Goal: Task Accomplishment & Management: Complete application form

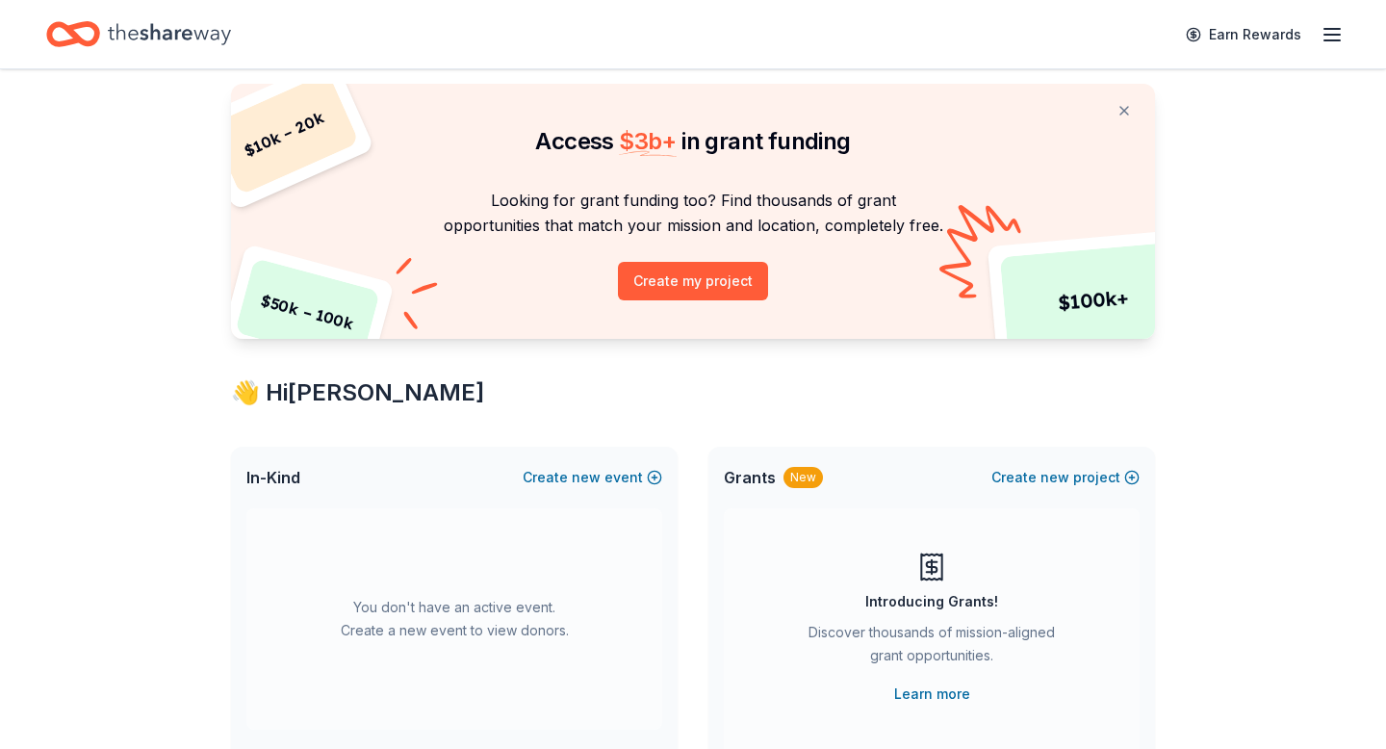
scroll to position [68, 0]
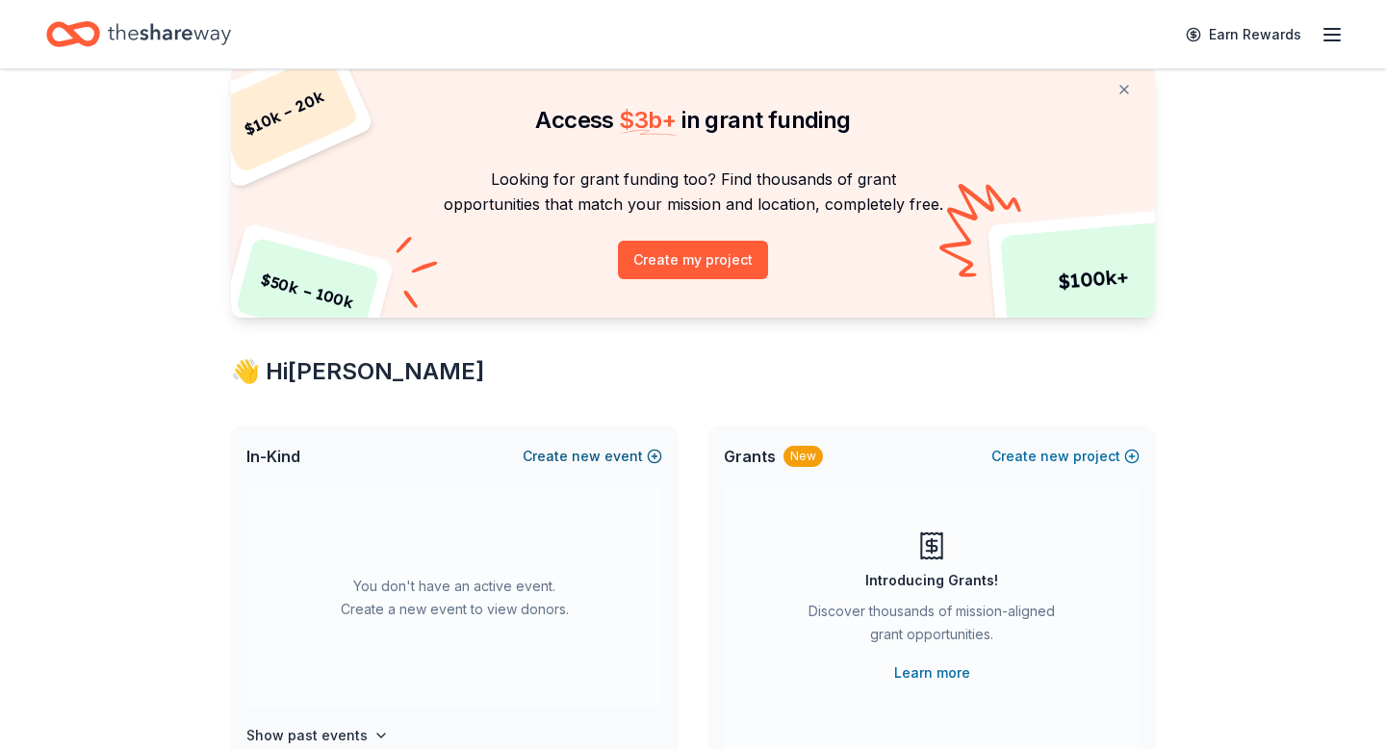
click at [589, 454] on span "new" at bounding box center [586, 456] width 29 height 23
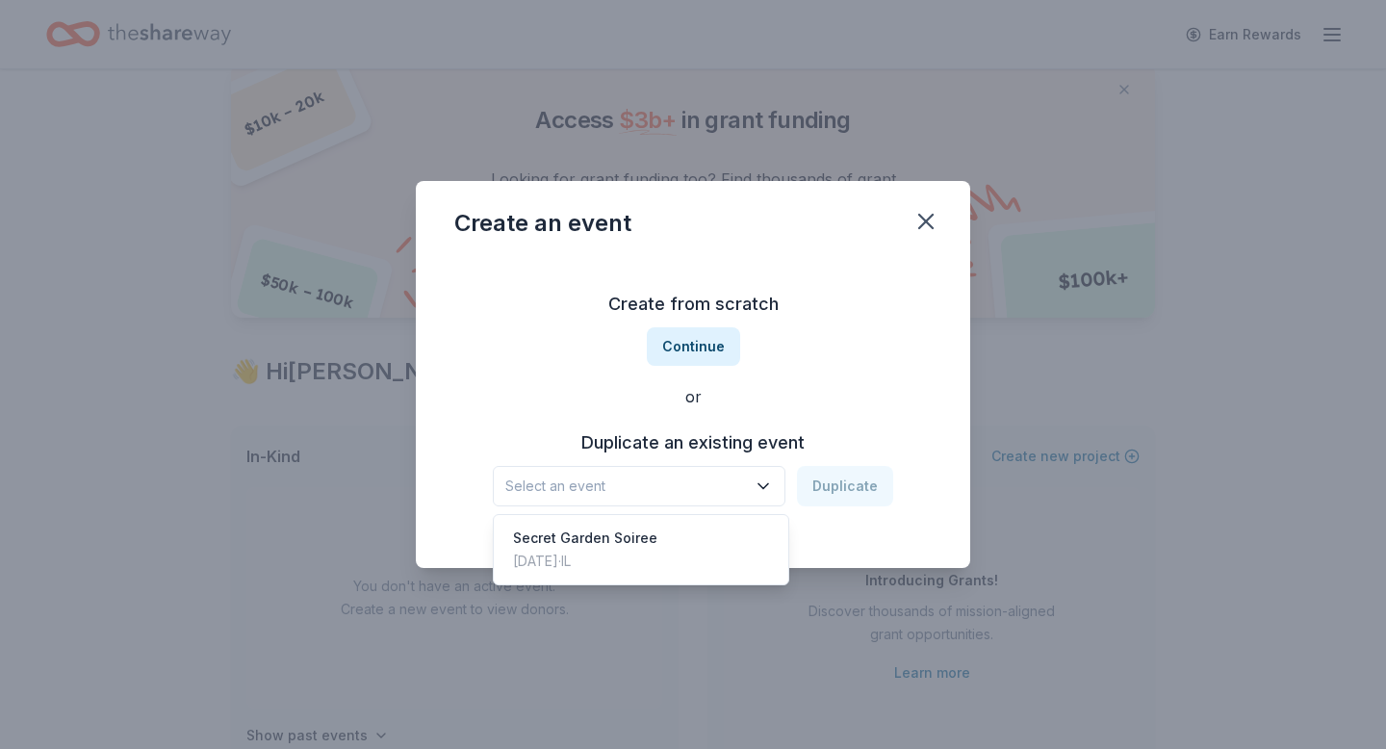
click at [717, 494] on span "Select an event" at bounding box center [625, 485] width 241 height 23
click at [714, 345] on div "Create from scratch Continue or Duplicate an existing event Select an event Dup…" at bounding box center [692, 397] width 477 height 279
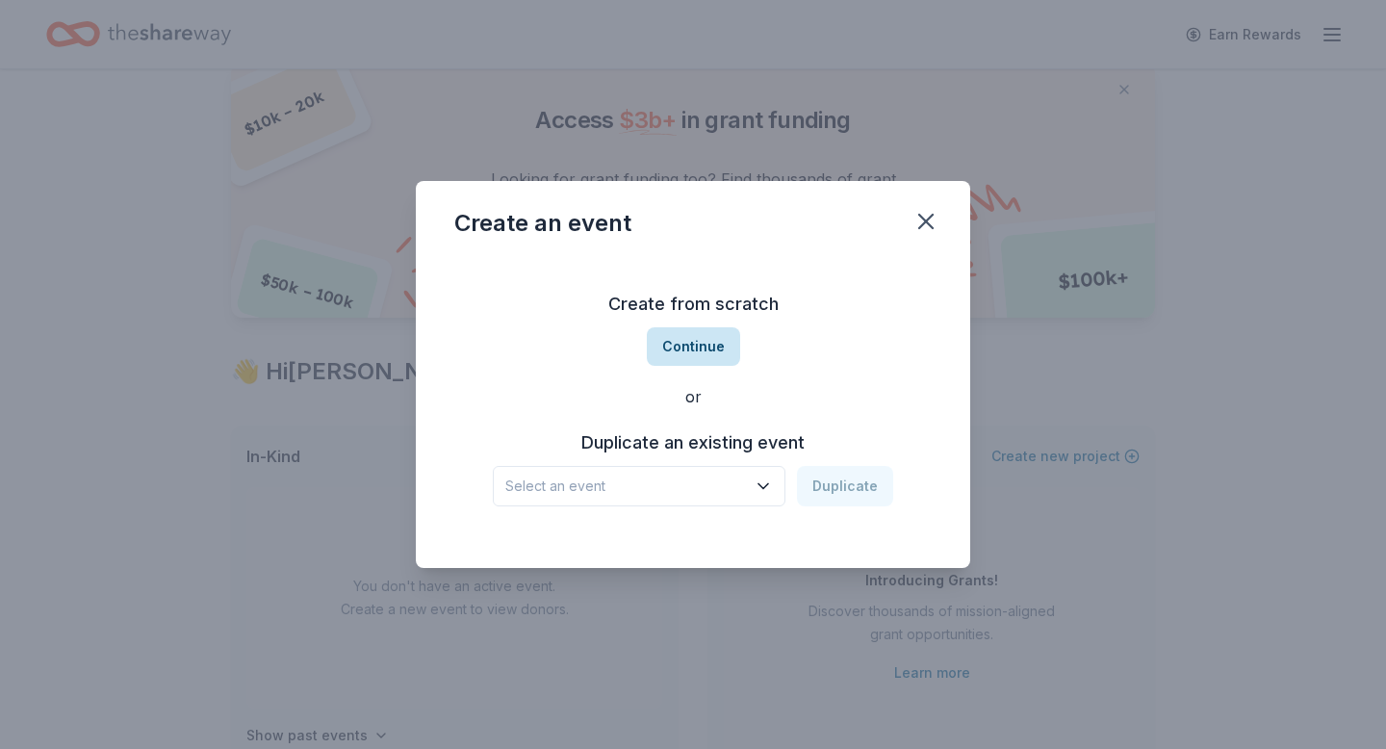
click at [706, 362] on button "Continue" at bounding box center [693, 346] width 93 height 38
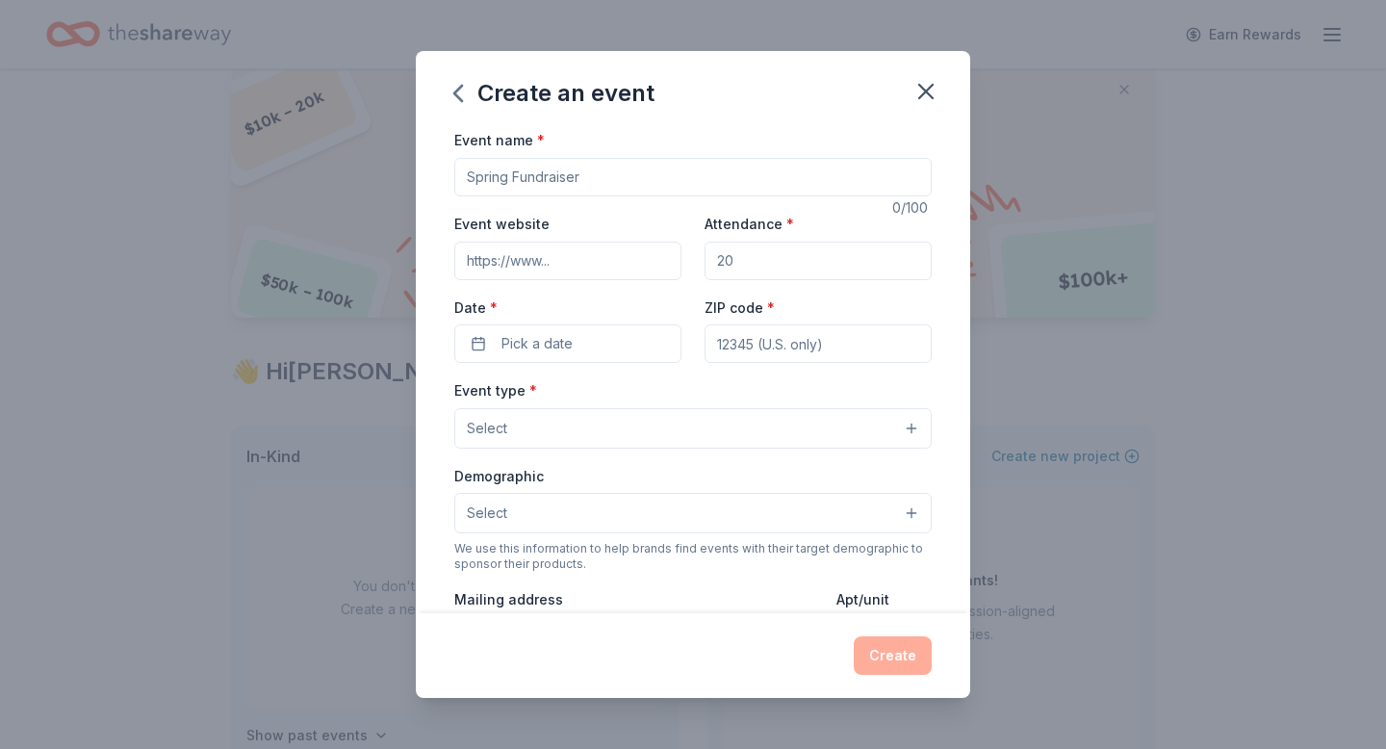
click at [651, 189] on input "Event name *" at bounding box center [692, 177] width 477 height 38
type input "All Hallows Evening"
click at [566, 243] on input "Event website" at bounding box center [567, 261] width 227 height 38
type input "www"
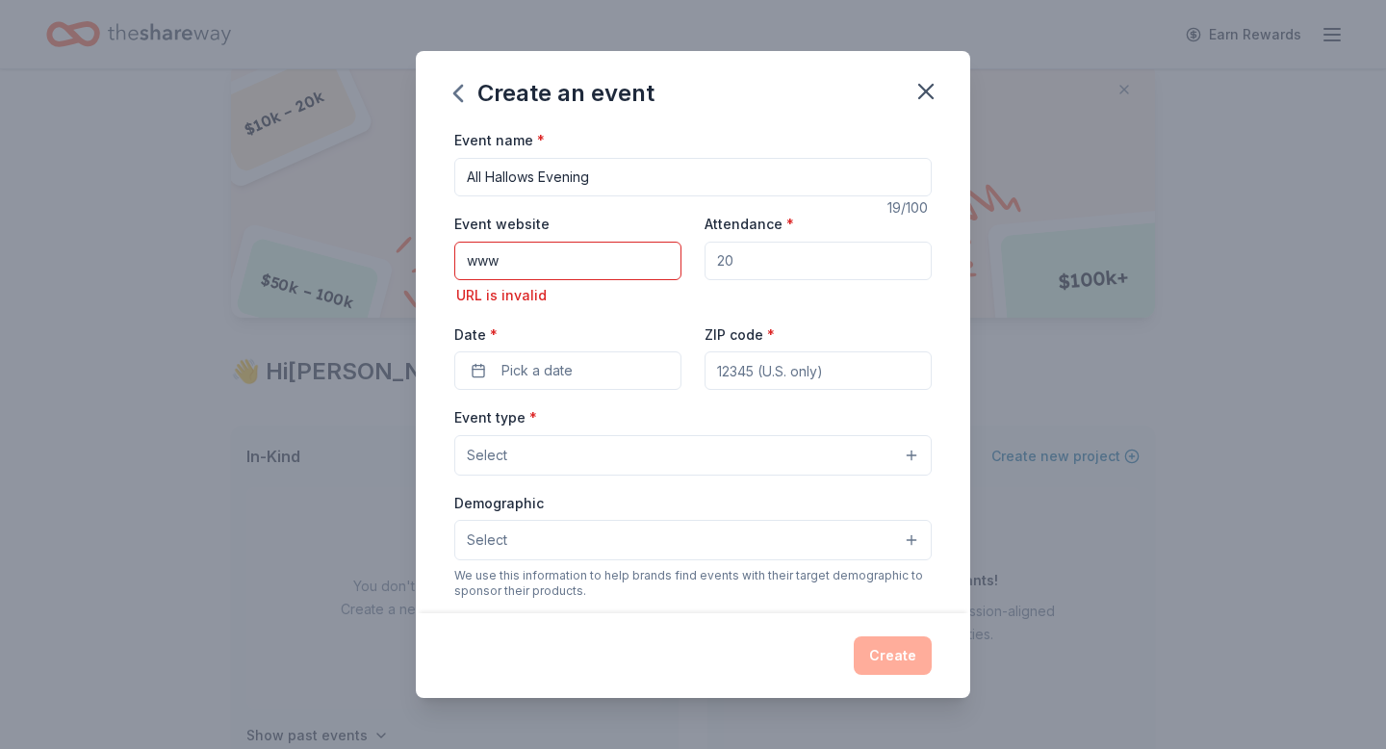
drag, startPoint x: 546, startPoint y: 274, endPoint x: 380, endPoint y: 238, distance: 169.5
click at [407, 256] on div "Create an event Event name * All Hallows Evening 19 /100 Event website www URL …" at bounding box center [693, 374] width 1386 height 749
type input "https://wiofa.org"
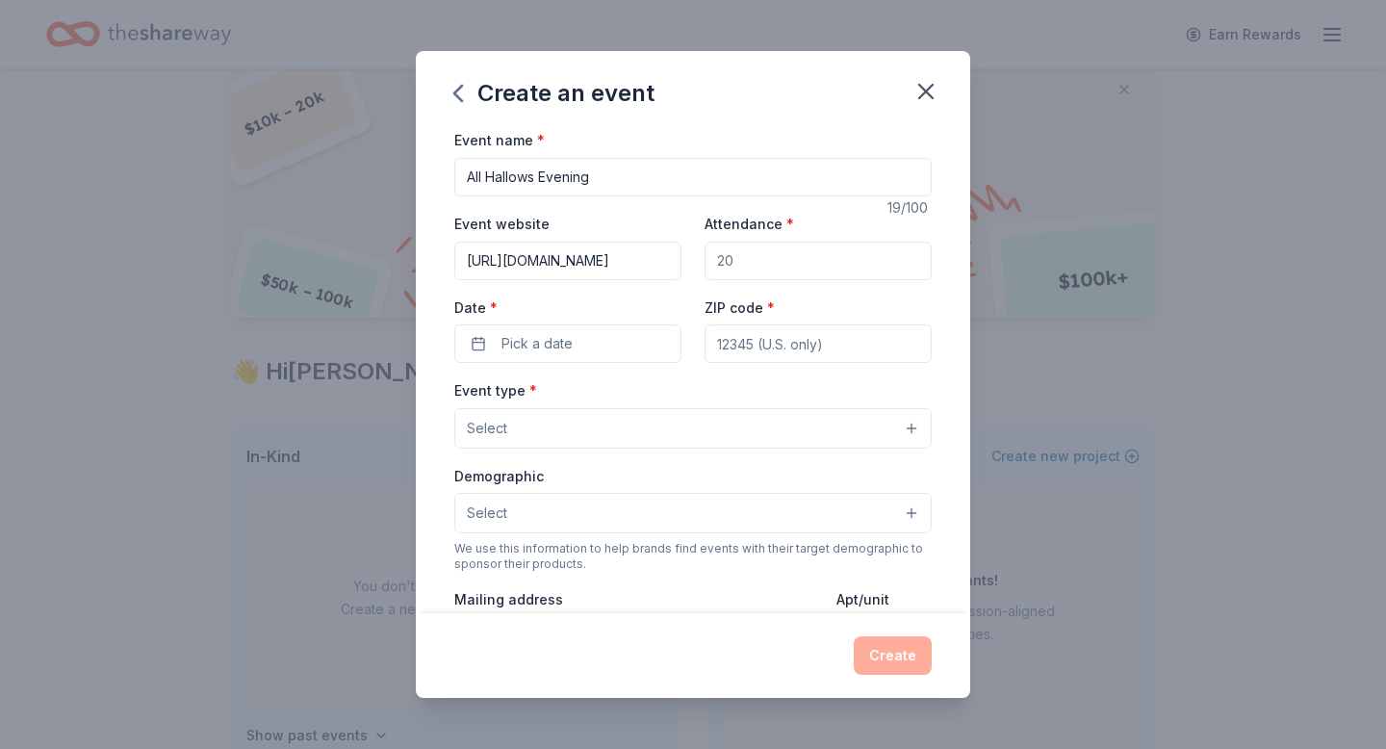
click at [608, 320] on div "Event website https://wiofa.org Attendance * Date * Pick a date ZIP code *" at bounding box center [692, 287] width 477 height 151
click at [745, 269] on input "Attendance *" at bounding box center [817, 261] width 227 height 38
type input "150"
click at [635, 350] on button "Pick a date" at bounding box center [567, 343] width 227 height 38
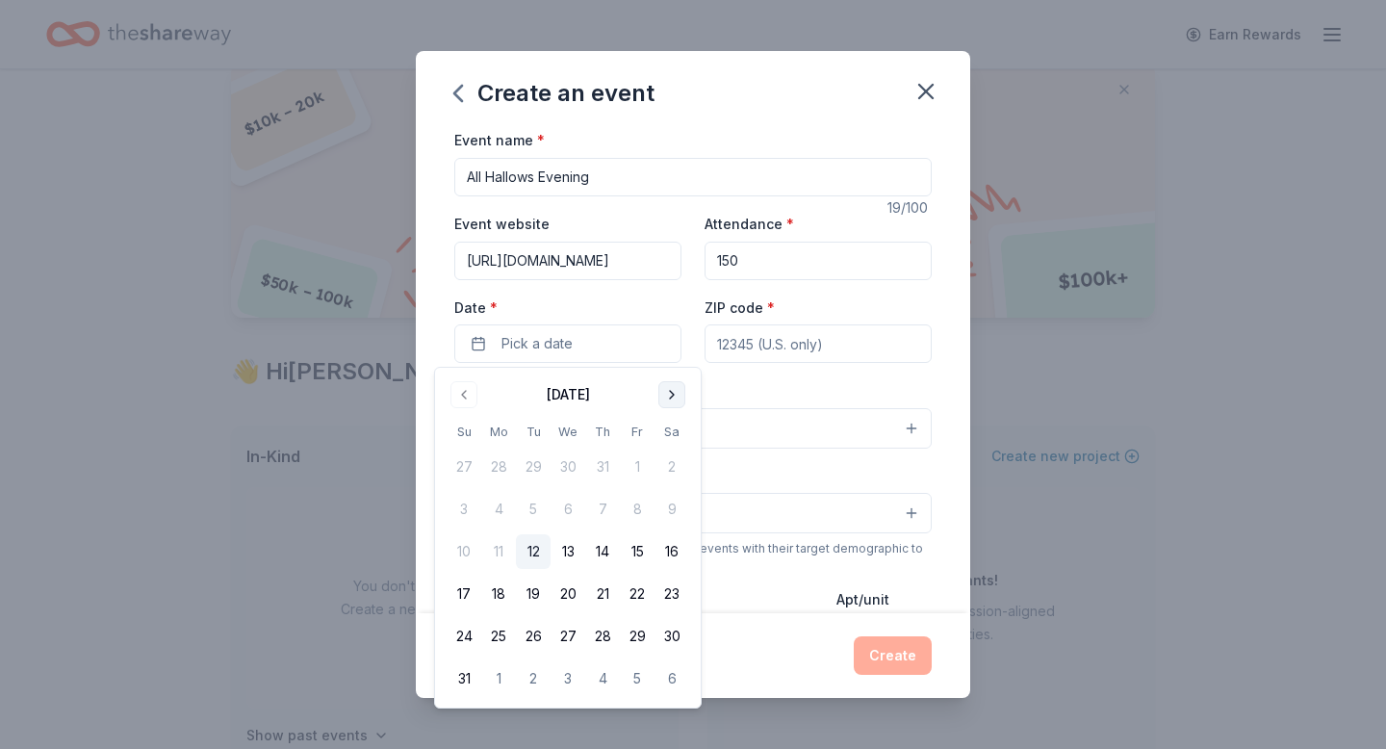
click at [668, 392] on button "Go to next month" at bounding box center [671, 394] width 27 height 27
click at [668, 393] on button "Go to next month" at bounding box center [671, 394] width 27 height 27
click at [678, 391] on button "Go to next month" at bounding box center [671, 394] width 27 height 27
click at [671, 466] on button "1" at bounding box center [671, 466] width 35 height 35
click at [786, 335] on input "ZIP code *" at bounding box center [817, 343] width 227 height 38
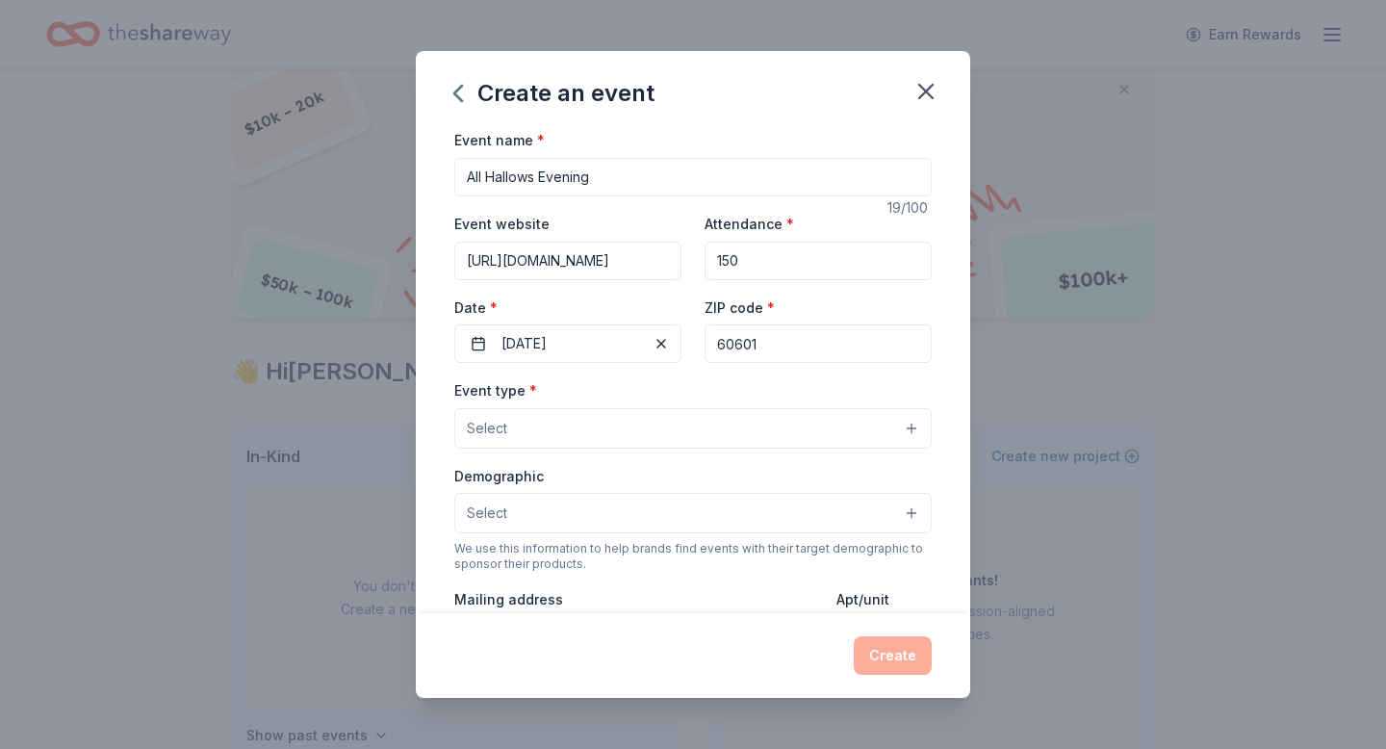
type input "60601"
click at [810, 437] on button "Select" at bounding box center [692, 428] width 477 height 40
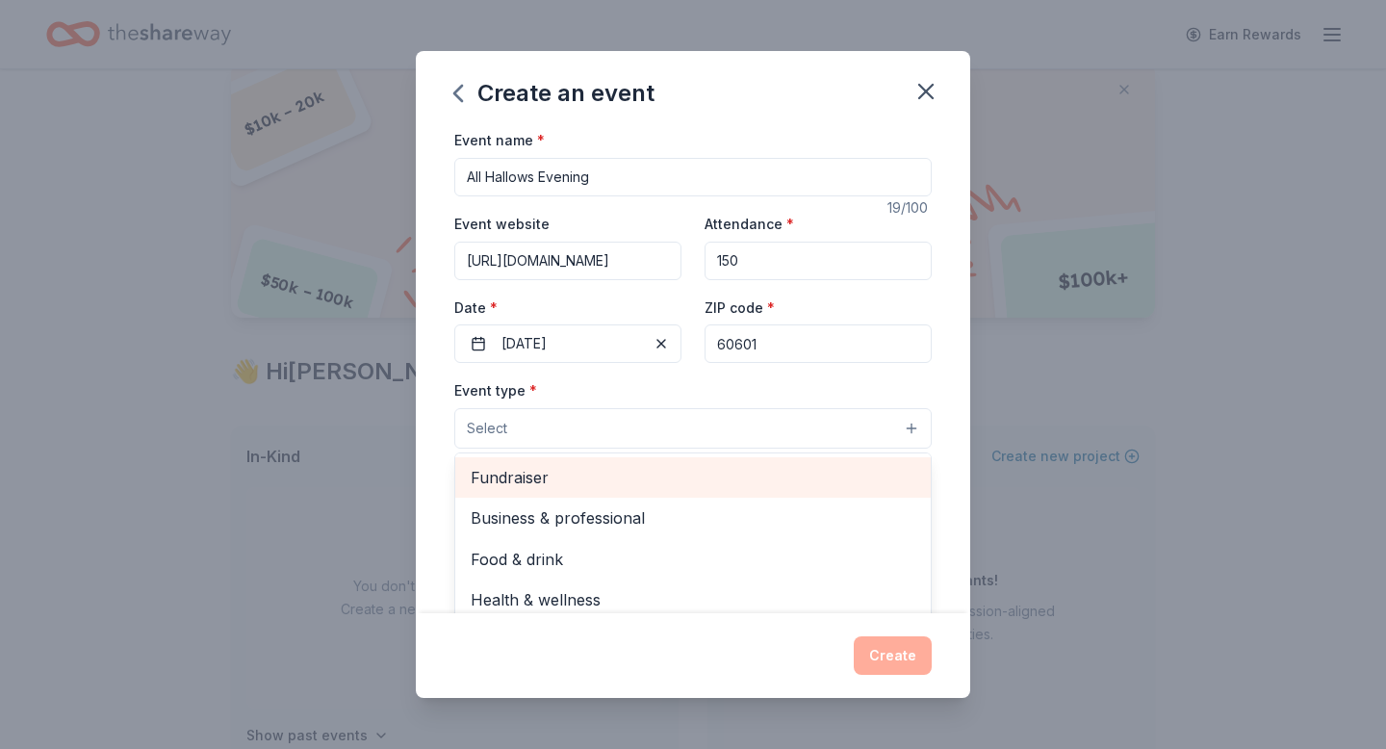
click at [701, 485] on span "Fundraiser" at bounding box center [693, 477] width 445 height 25
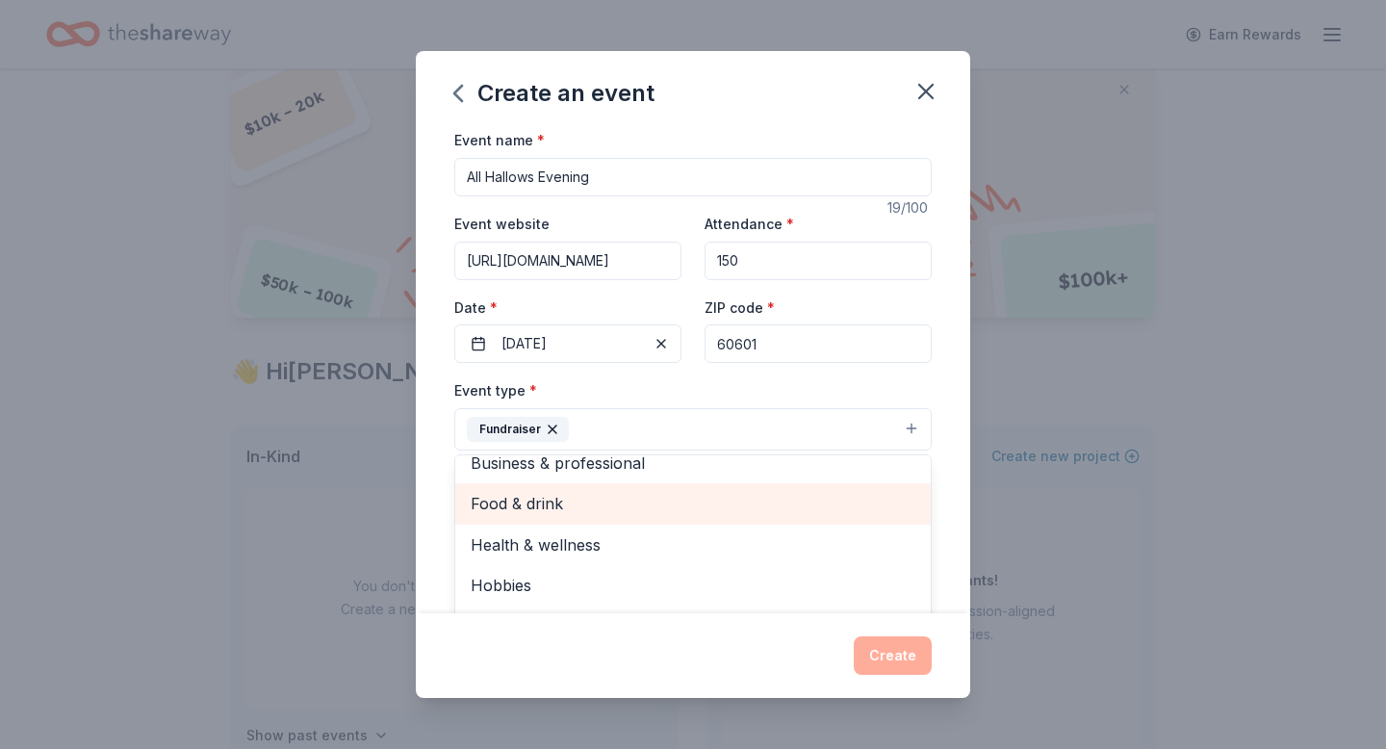
scroll to position [18, 0]
click at [633, 510] on span "Food & drink" at bounding box center [693, 501] width 445 height 25
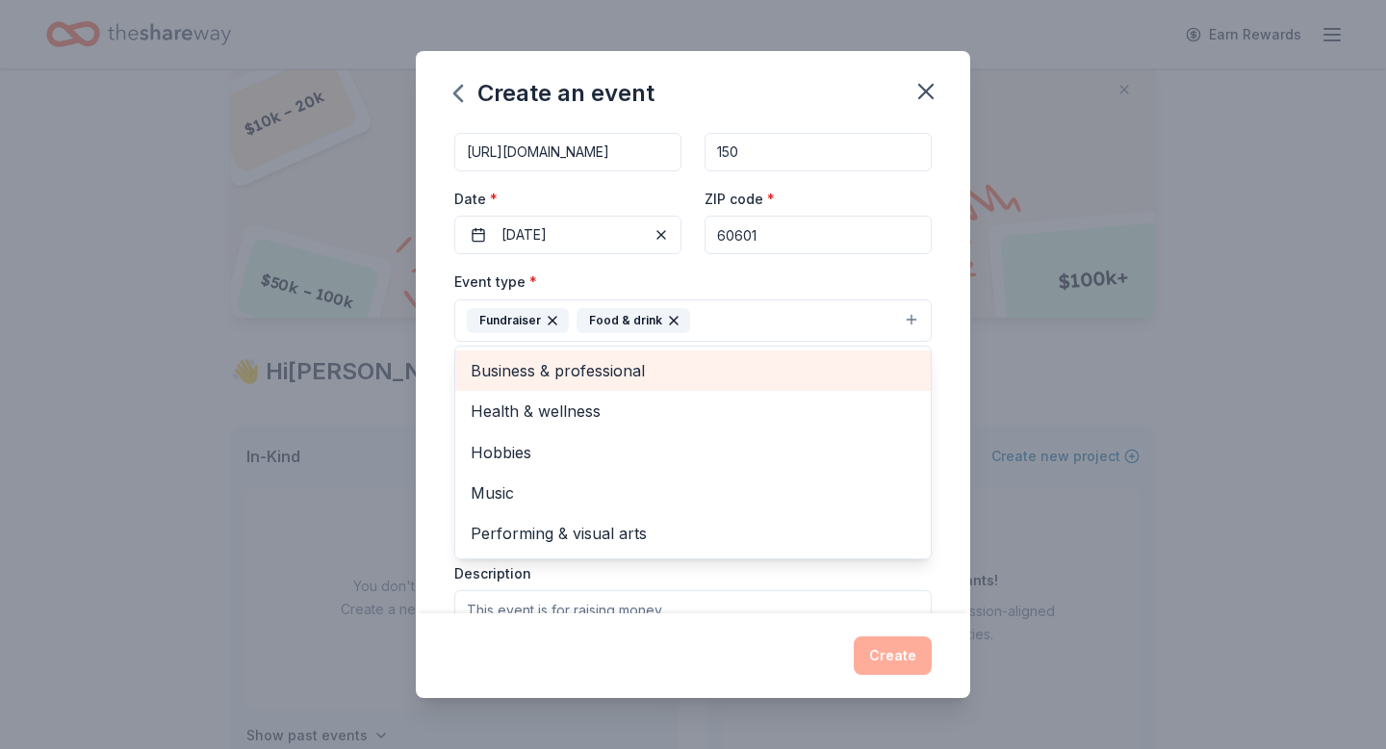
scroll to position [123, 0]
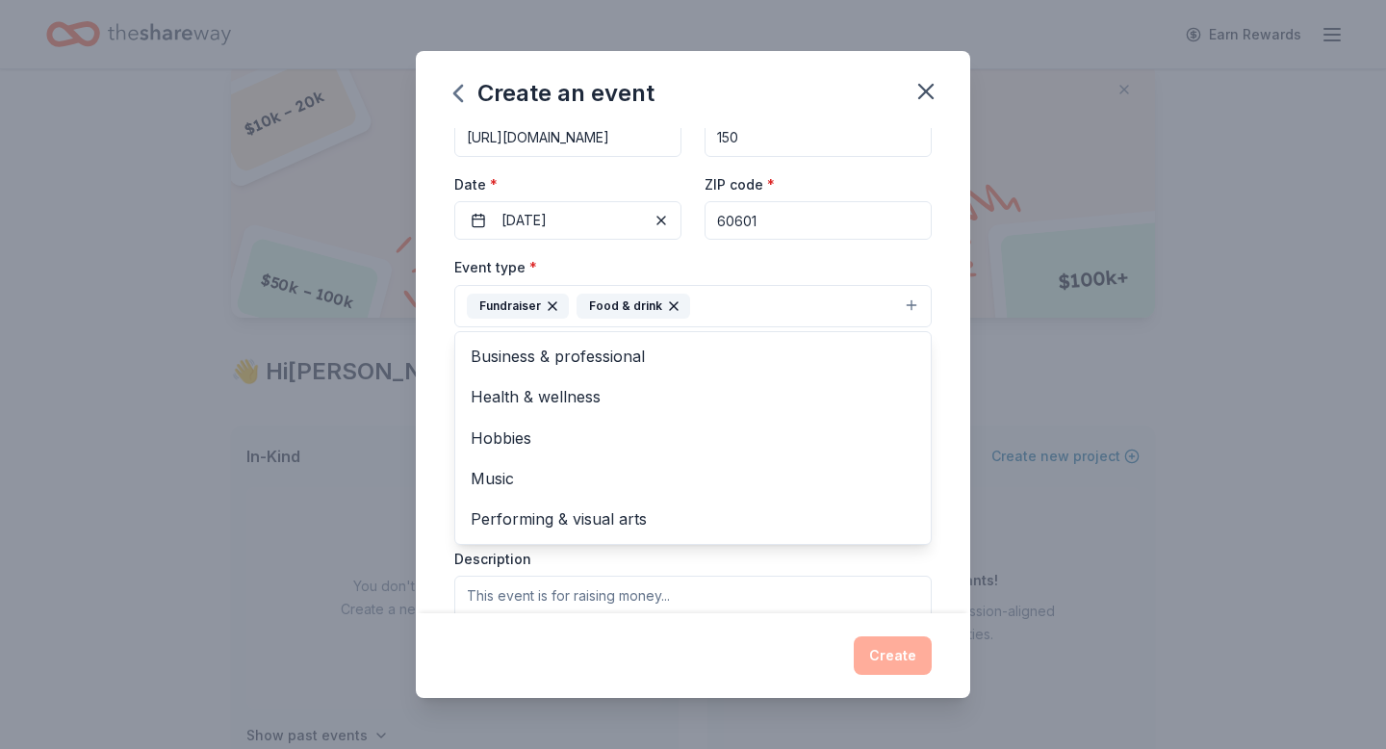
click at [764, 269] on div "Event type * Fundraiser Food & drink Business & professional Health & wellness …" at bounding box center [692, 291] width 477 height 72
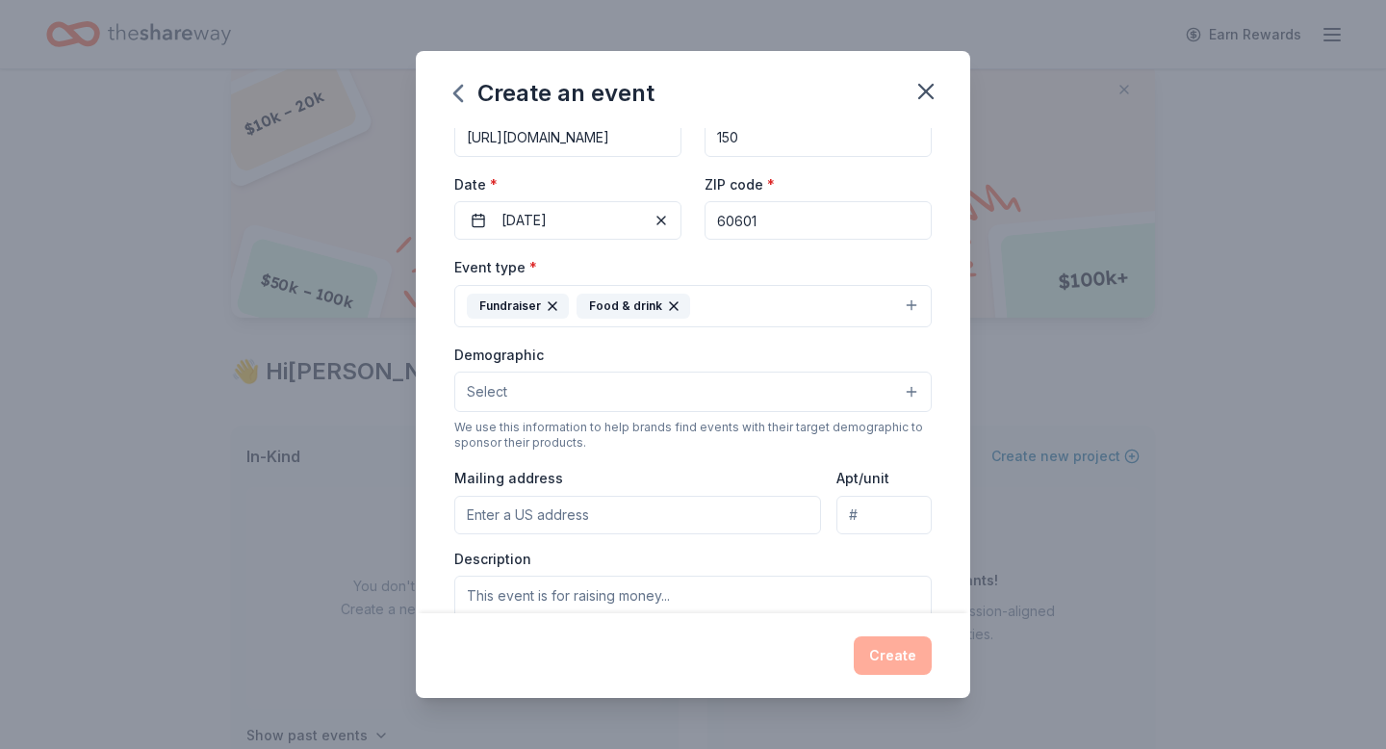
click at [651, 396] on button "Select" at bounding box center [692, 391] width 477 height 40
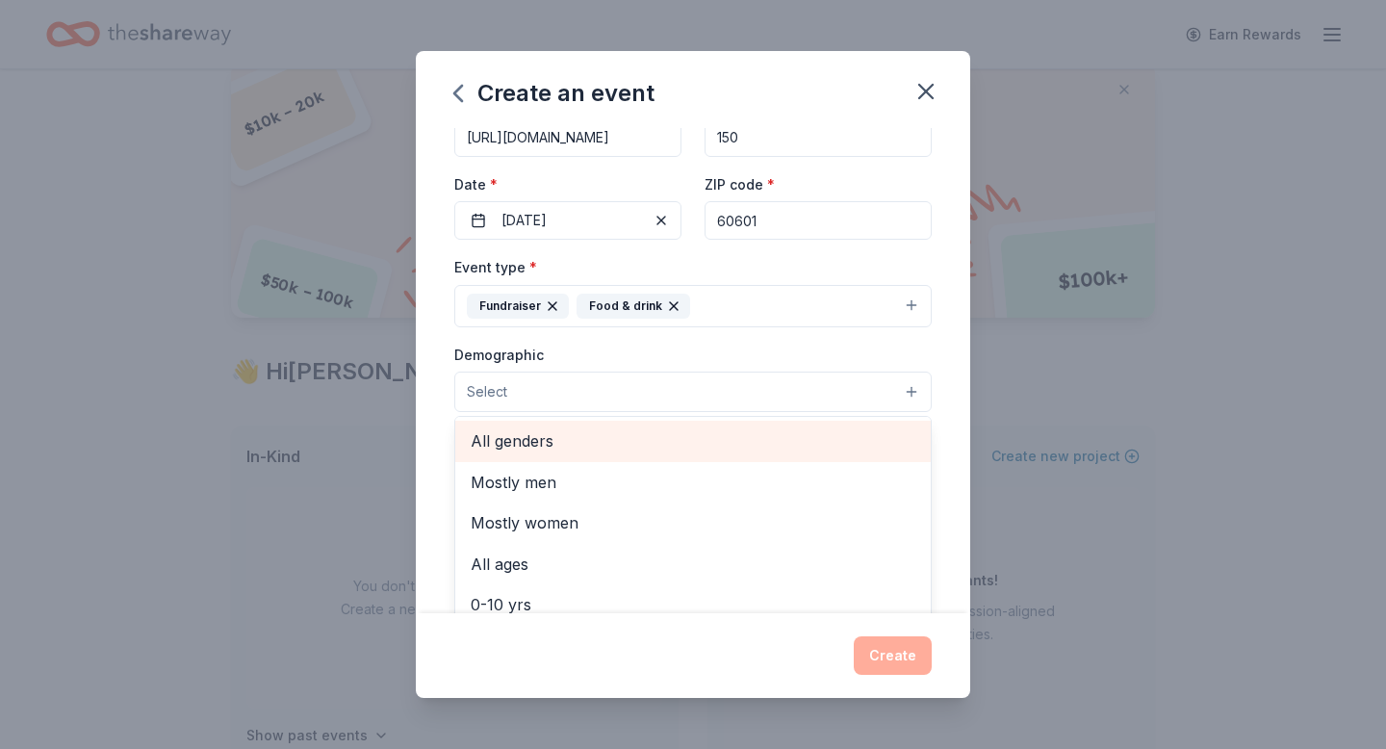
click at [645, 427] on div "All genders" at bounding box center [692, 441] width 475 height 40
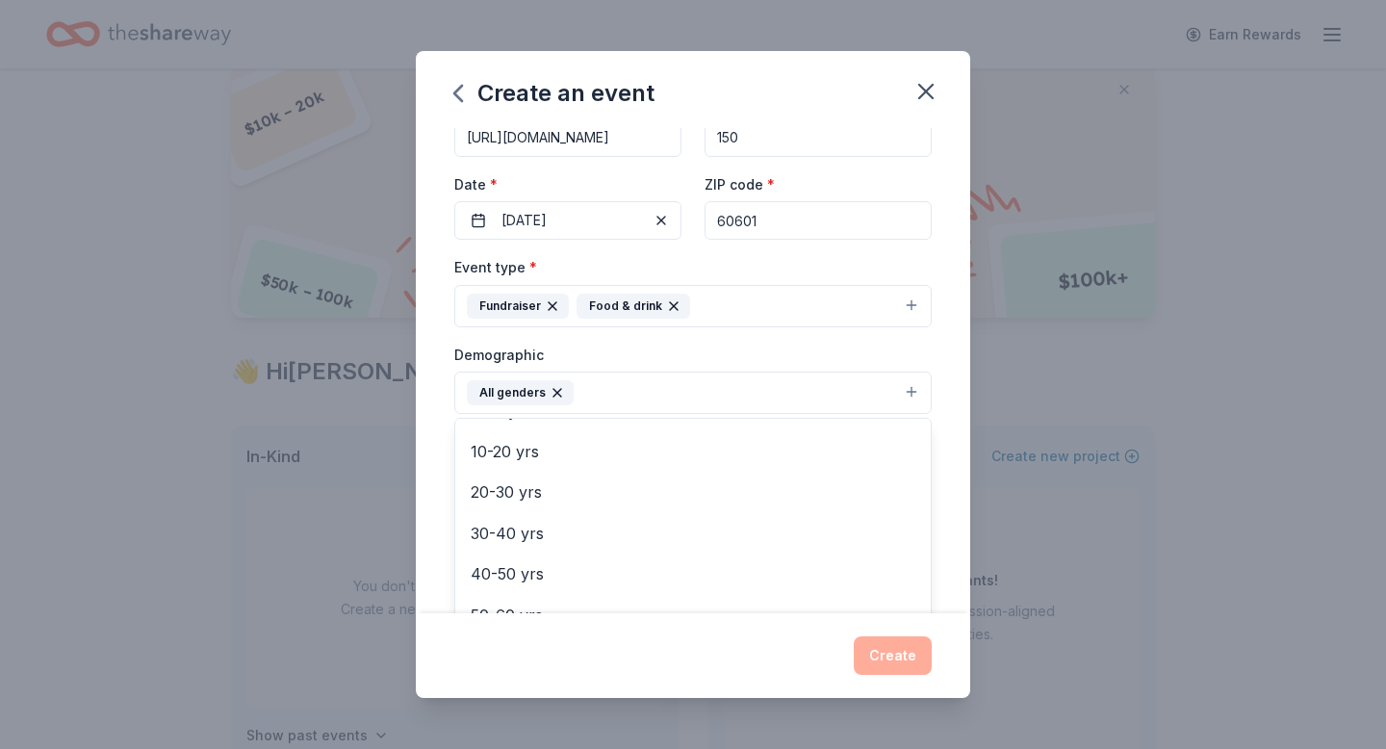
scroll to position [158, 0]
click at [618, 486] on span "20-30 yrs" at bounding box center [693, 488] width 445 height 25
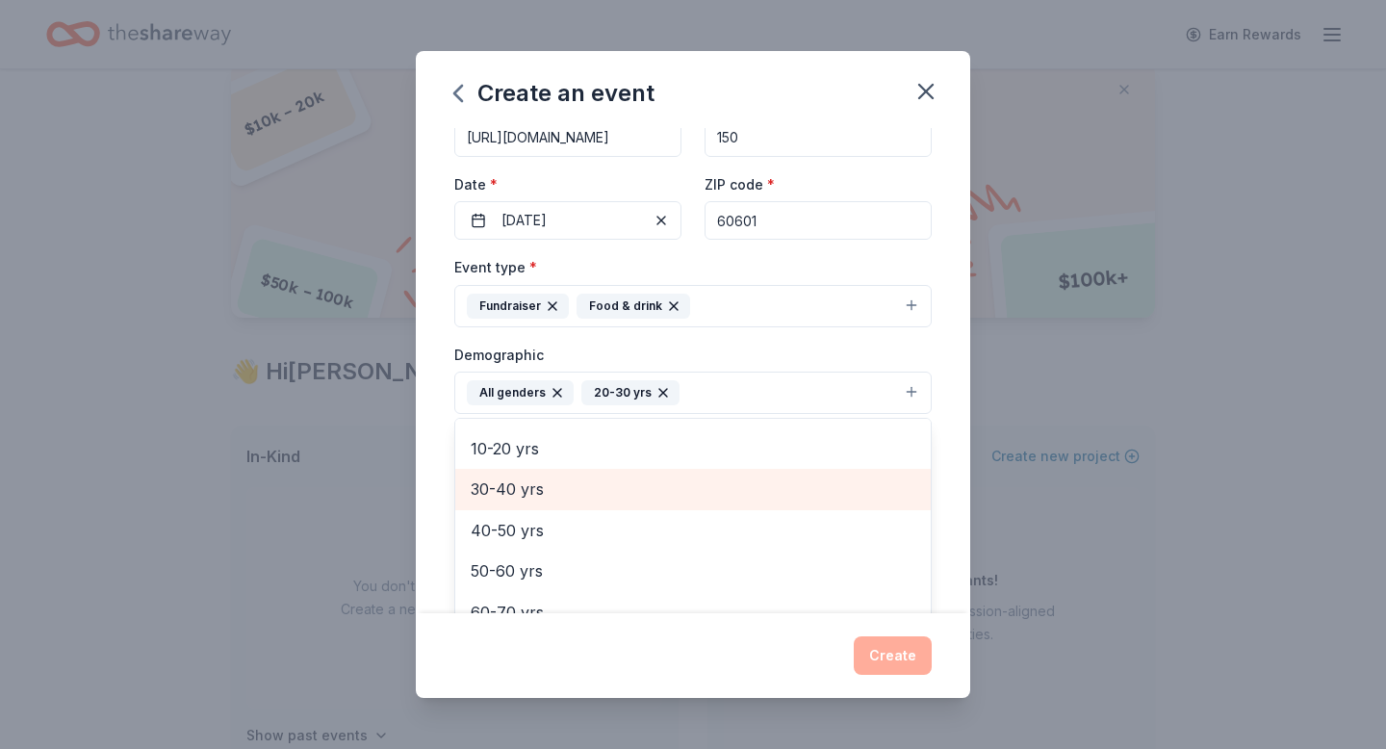
click at [606, 500] on span "30-40 yrs" at bounding box center [693, 488] width 445 height 25
click at [603, 501] on span "40-50 yrs" at bounding box center [693, 488] width 445 height 25
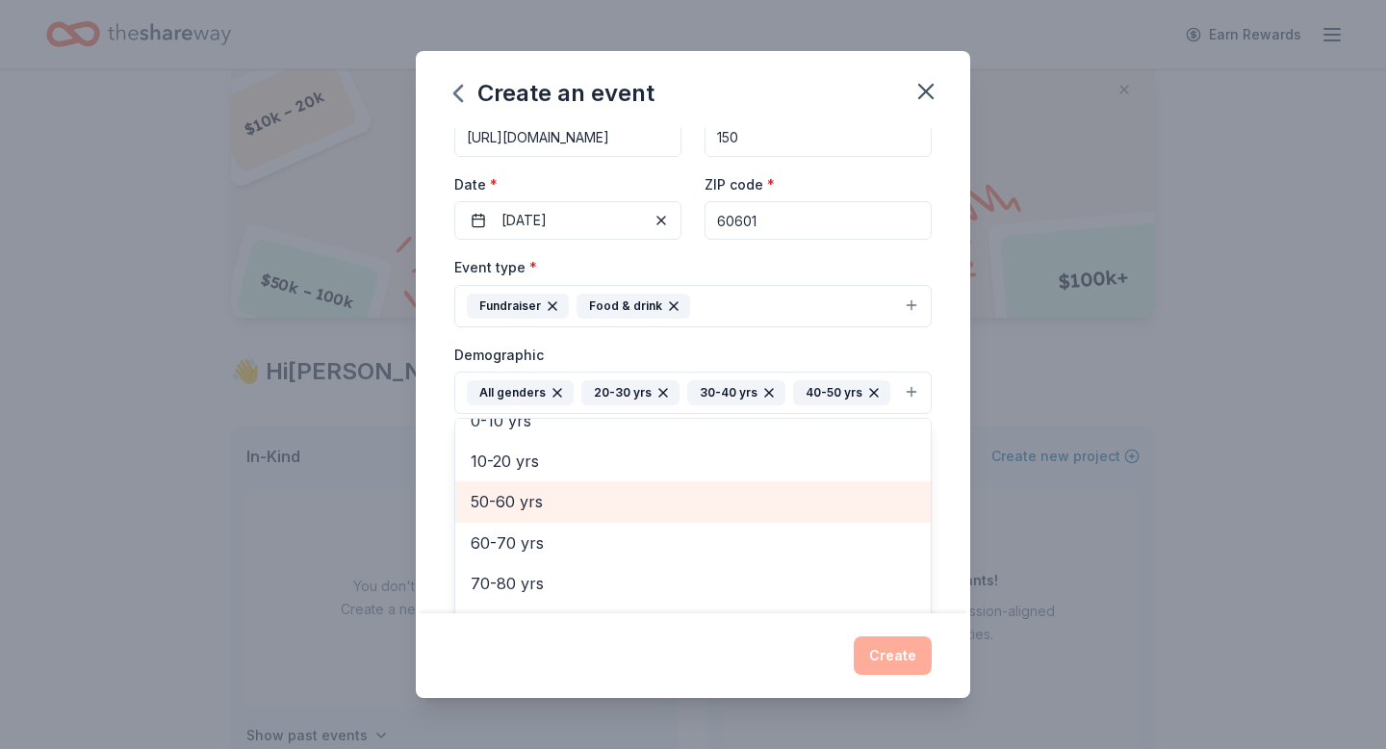
click at [600, 504] on span "50-60 yrs" at bounding box center [693, 501] width 445 height 25
click at [600, 509] on div "0-10 yrs" at bounding box center [692, 493] width 475 height 40
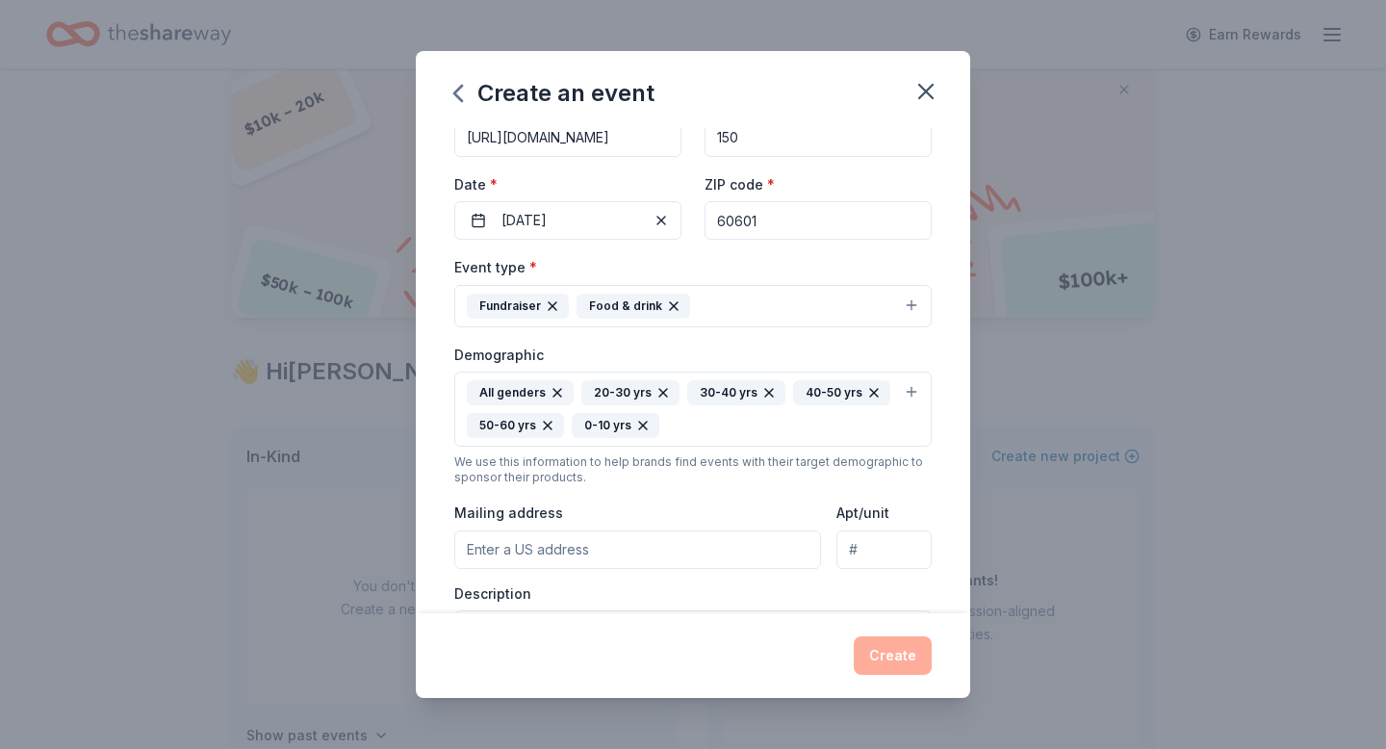
click at [646, 425] on icon "button" at bounding box center [642, 425] width 15 height 15
click at [659, 422] on div "All genders 20-30 yrs 30-40 yrs 40-50 yrs 50-60 yrs" at bounding box center [681, 409] width 429 height 58
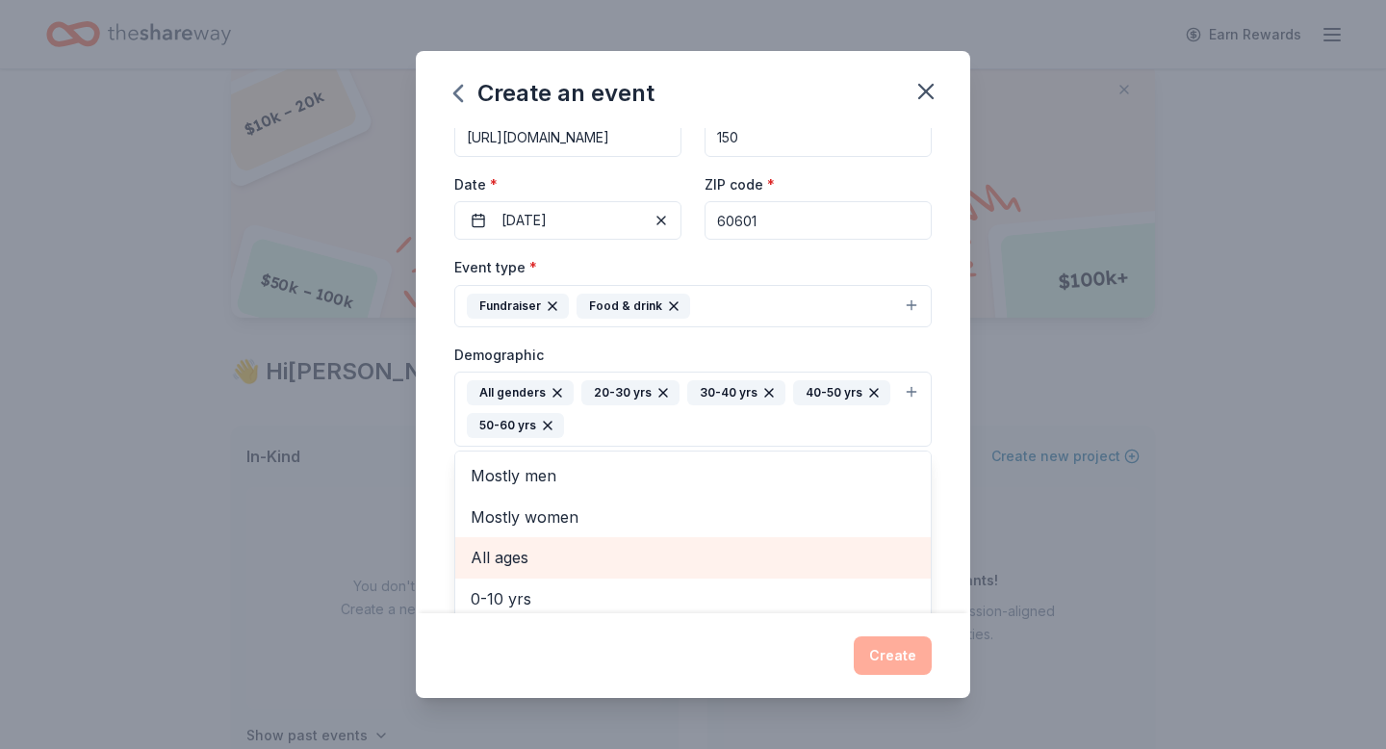
scroll to position [105, 0]
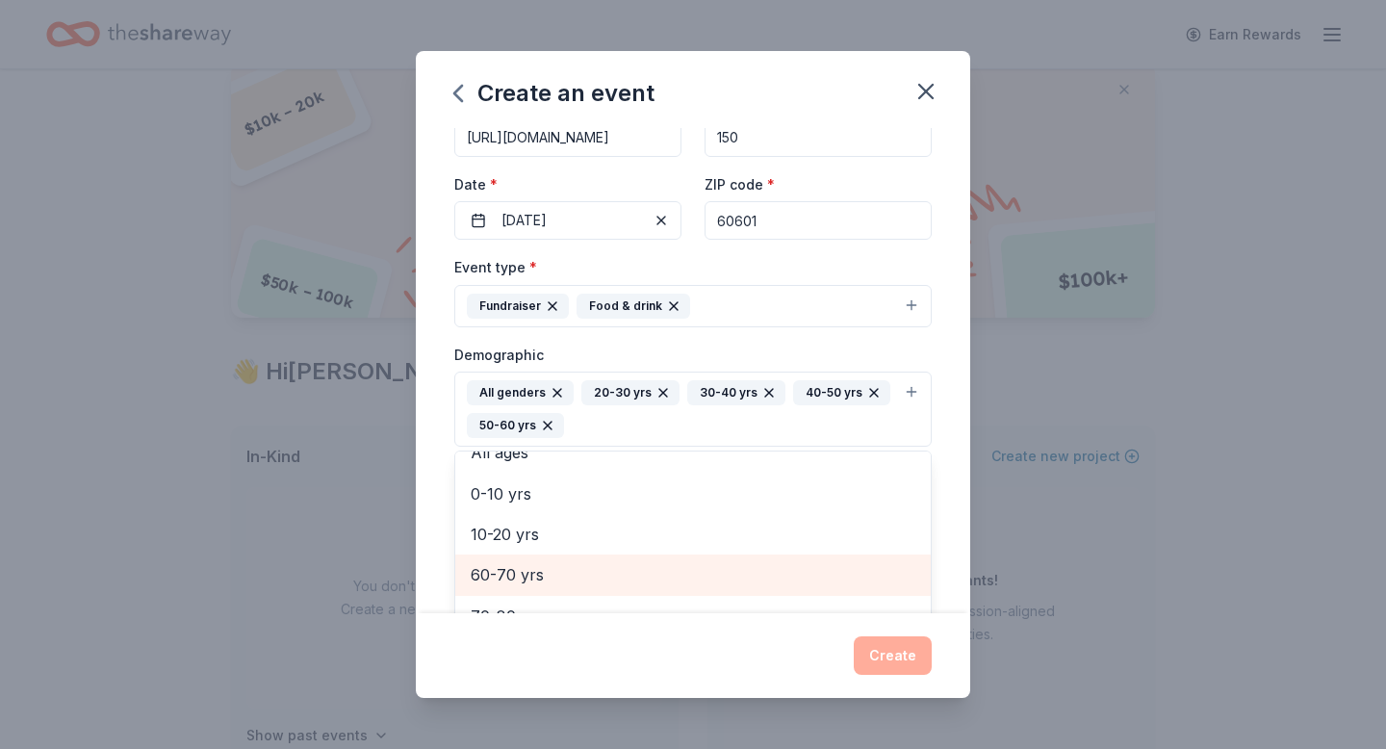
click at [571, 569] on span "60-70 yrs" at bounding box center [693, 574] width 445 height 25
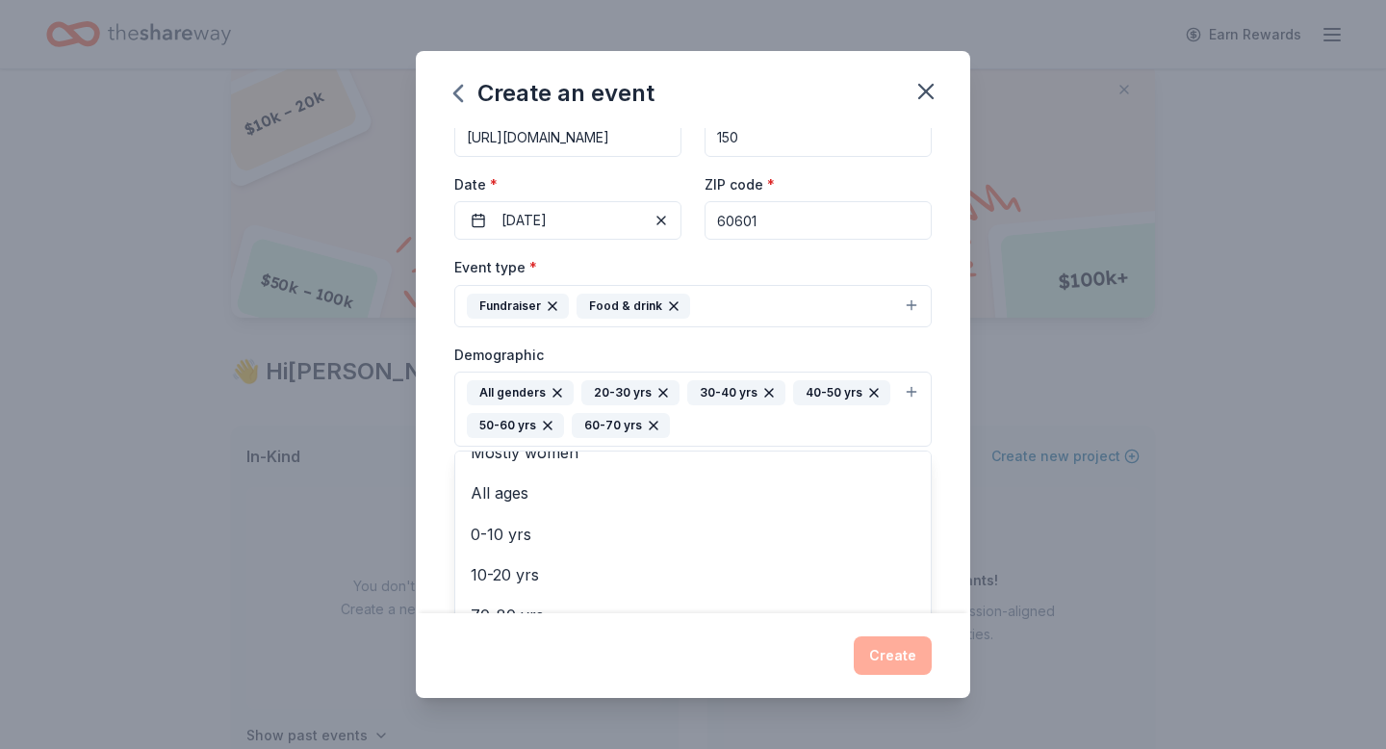
click at [793, 352] on div "Demographic All genders 20-30 yrs 30-40 yrs 40-50 yrs 50-60 yrs 60-70 yrs Mostl…" at bounding box center [692, 395] width 477 height 105
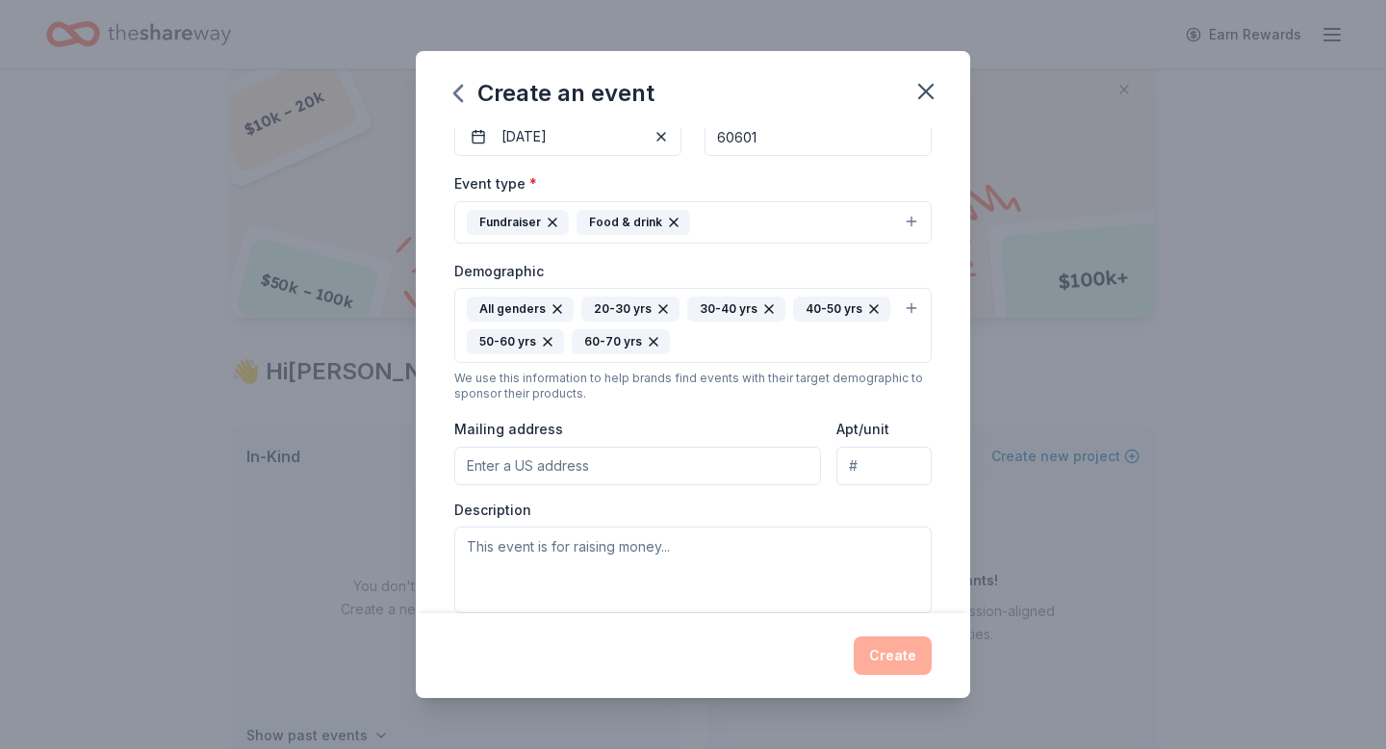
scroll to position [208, 0]
click at [642, 455] on input "Mailing address" at bounding box center [637, 465] width 367 height 38
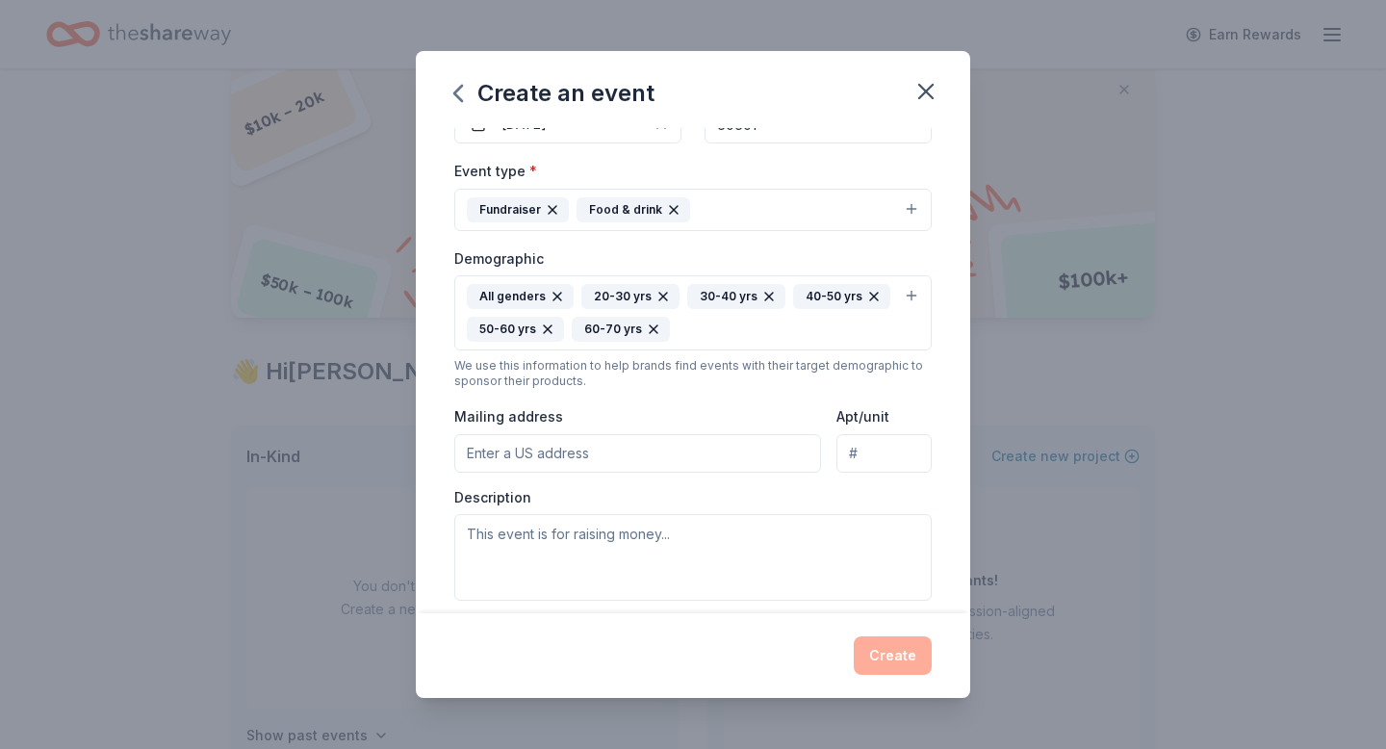
scroll to position [222, 0]
paste input "325 N Jefferson St, Chicago, IL 60661"
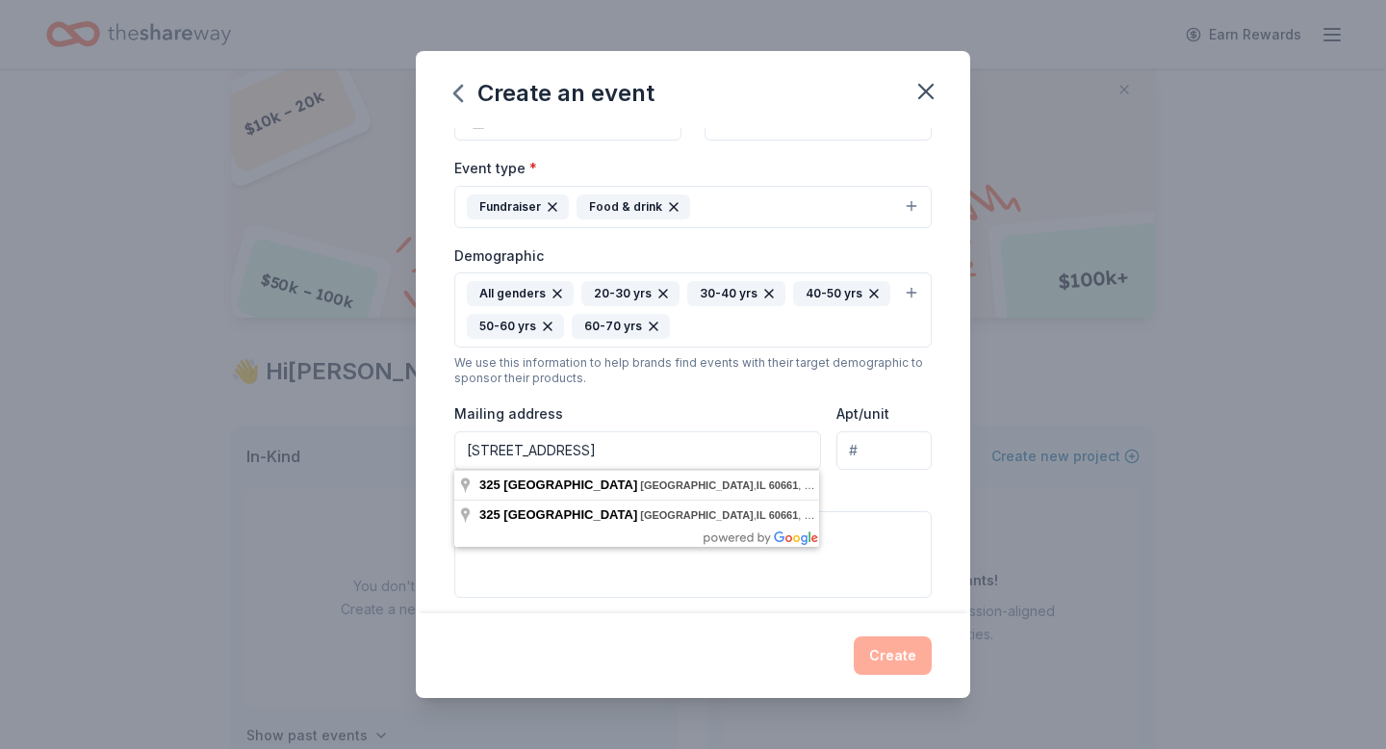
type input "325 N Jefferson St, Chicago, IL 60661"
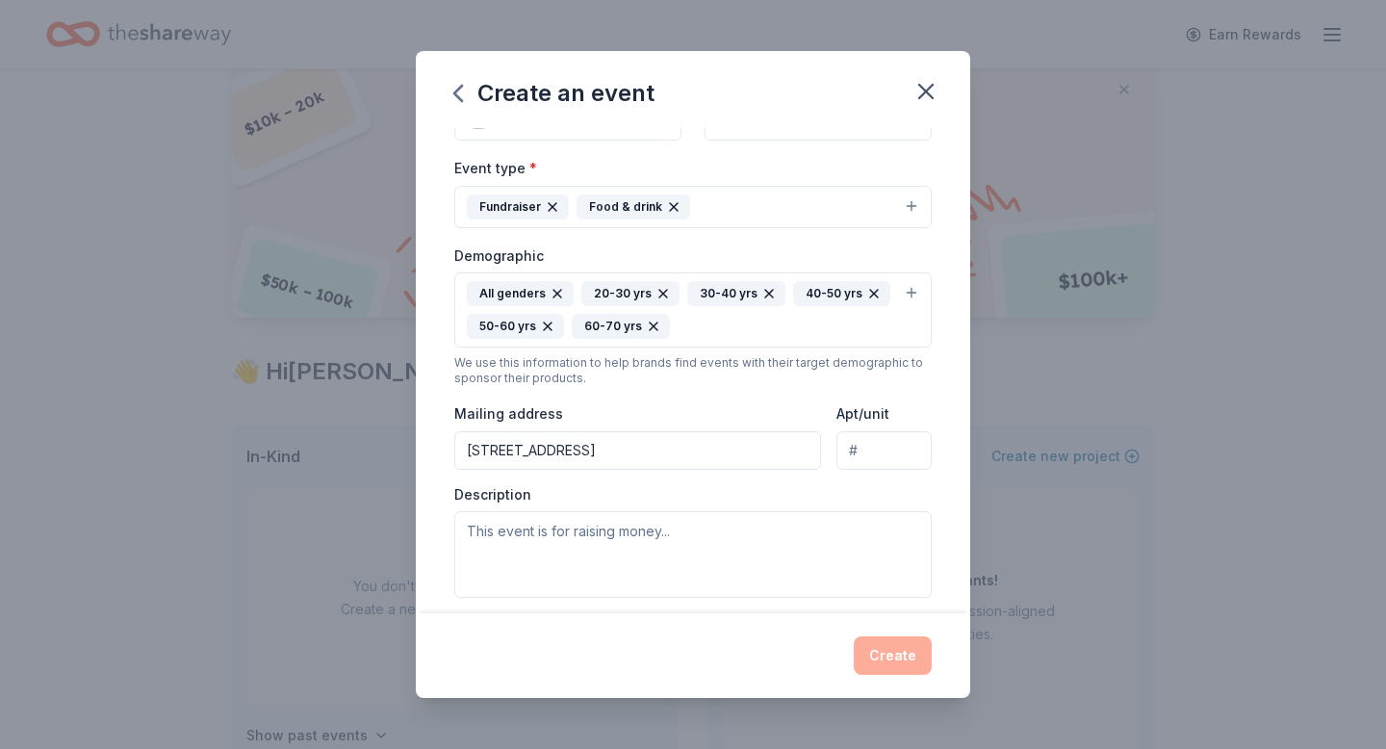
click at [621, 548] on body "Earn Rewards $ 10k – 20k $ 50k – 100k $ 100k+ Access $ 3b + in grant funding Lo…" at bounding box center [693, 306] width 1386 height 749
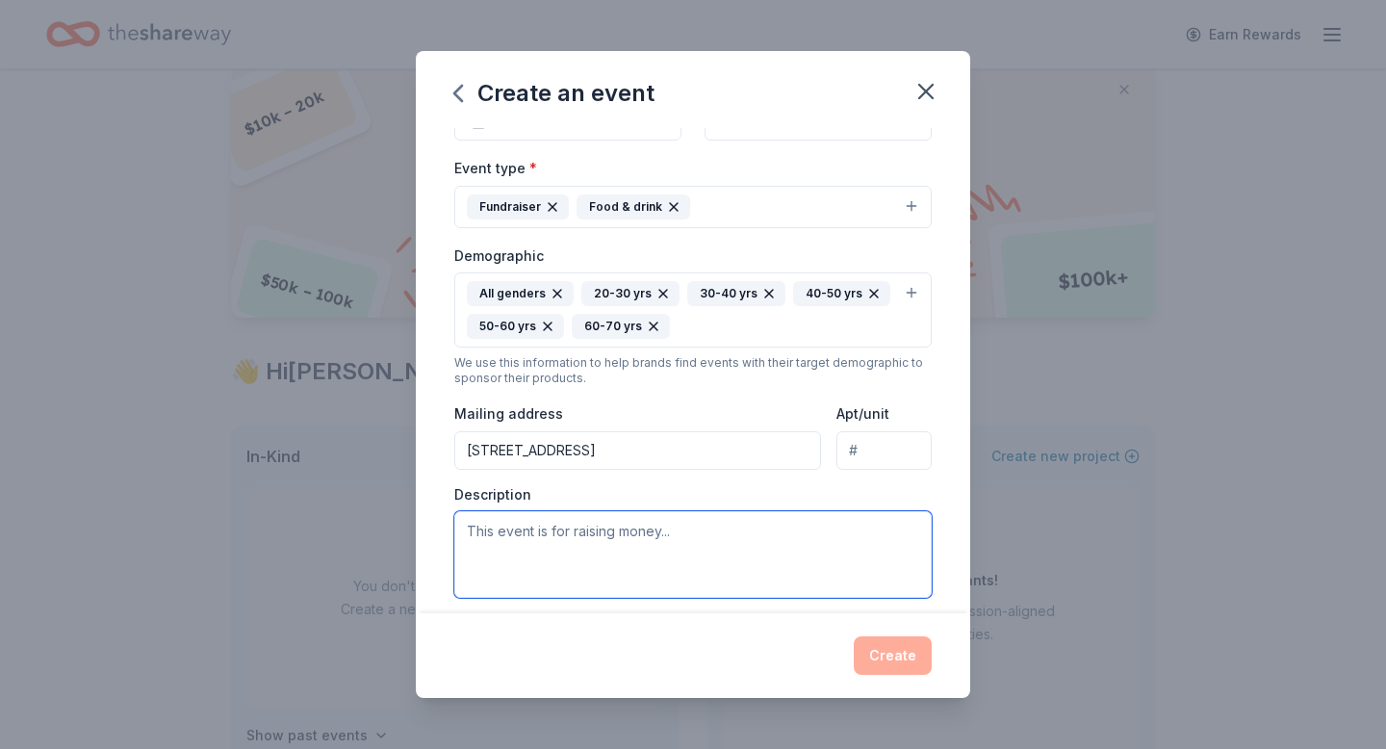
click at [619, 549] on textarea at bounding box center [692, 554] width 477 height 87
paste textarea "WIOFA is the sole benefactor of the Teen Hematology and Oncology Support Group …"
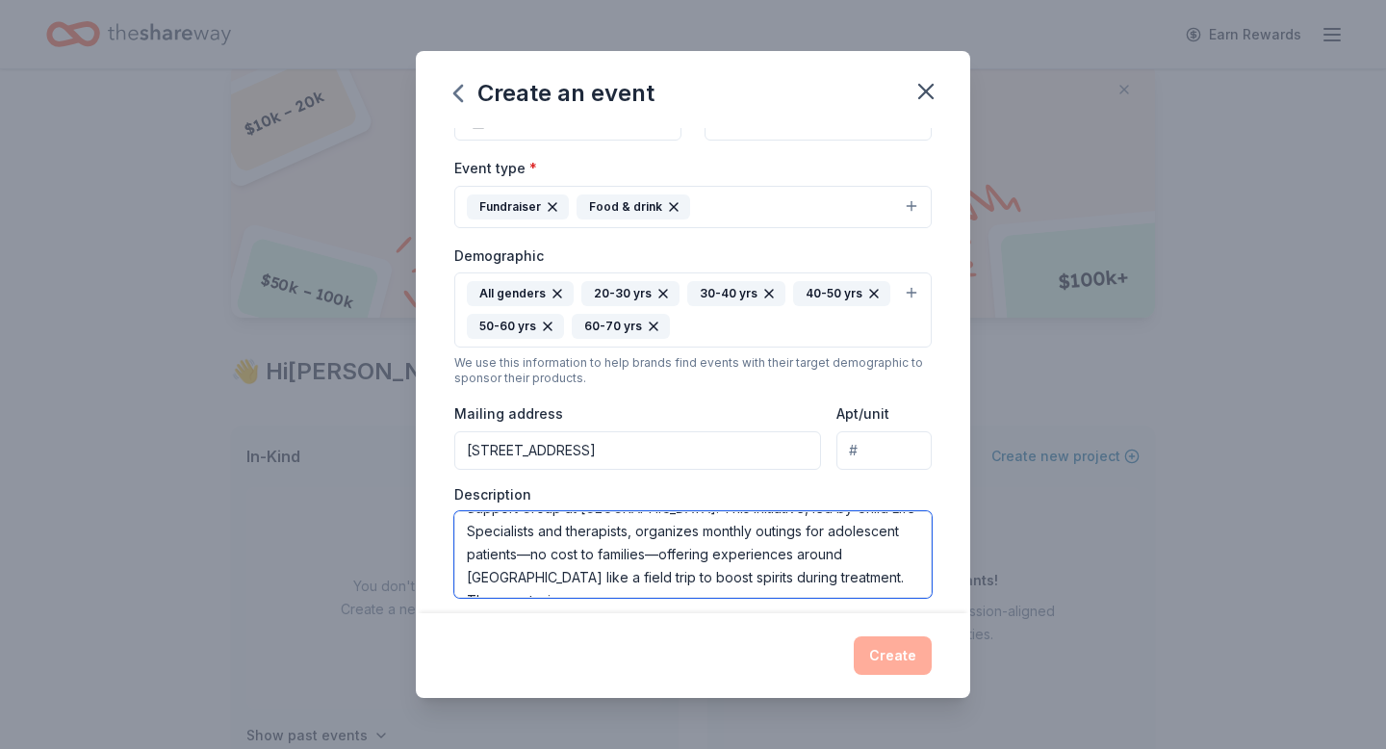
scroll to position [58, 0]
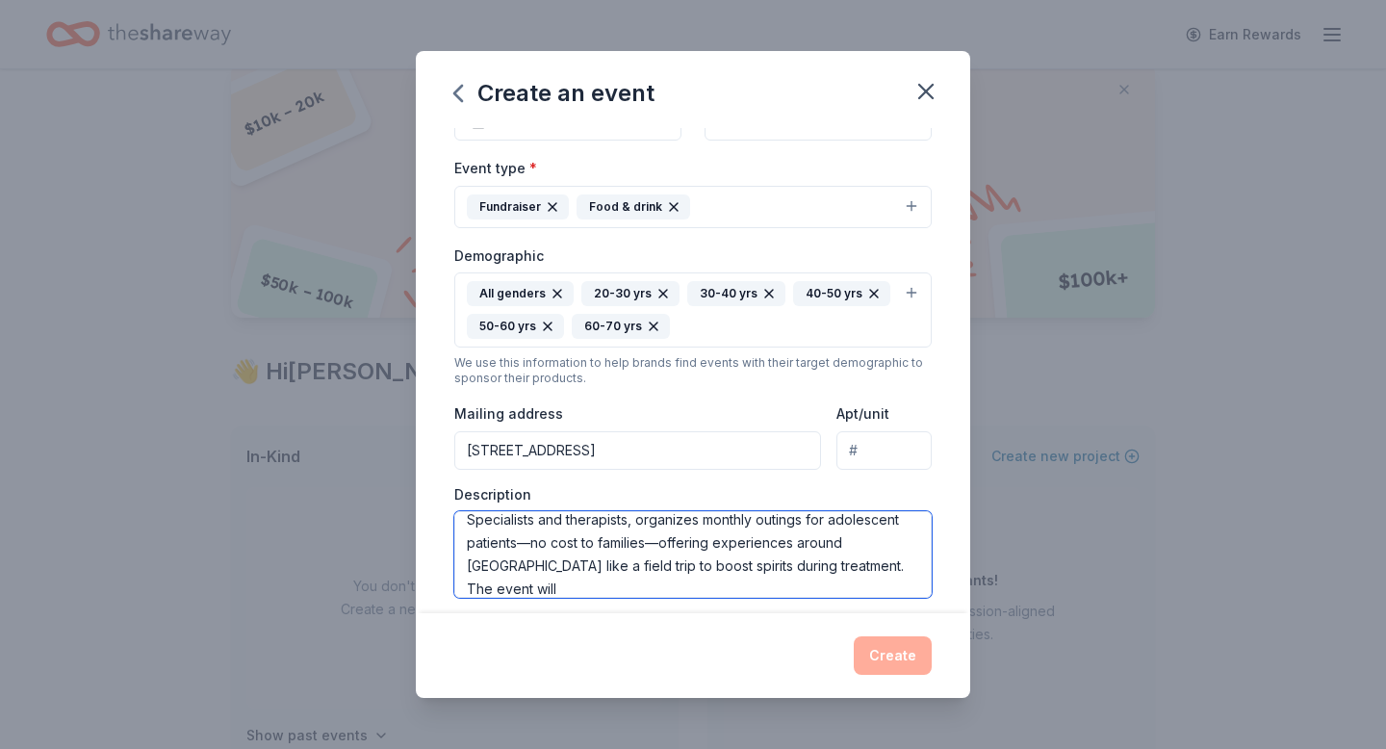
paste textarea "We’re up to something different in 2025! On Saturday, November 1, WIOFA brings …"
drag, startPoint x: 750, startPoint y: 545, endPoint x: 467, endPoint y: 578, distance: 284.9
click at [467, 587] on textarea "WIOFA is the sole benefactor of the Teen Hematology and Oncology Support Group …" at bounding box center [692, 554] width 477 height 87
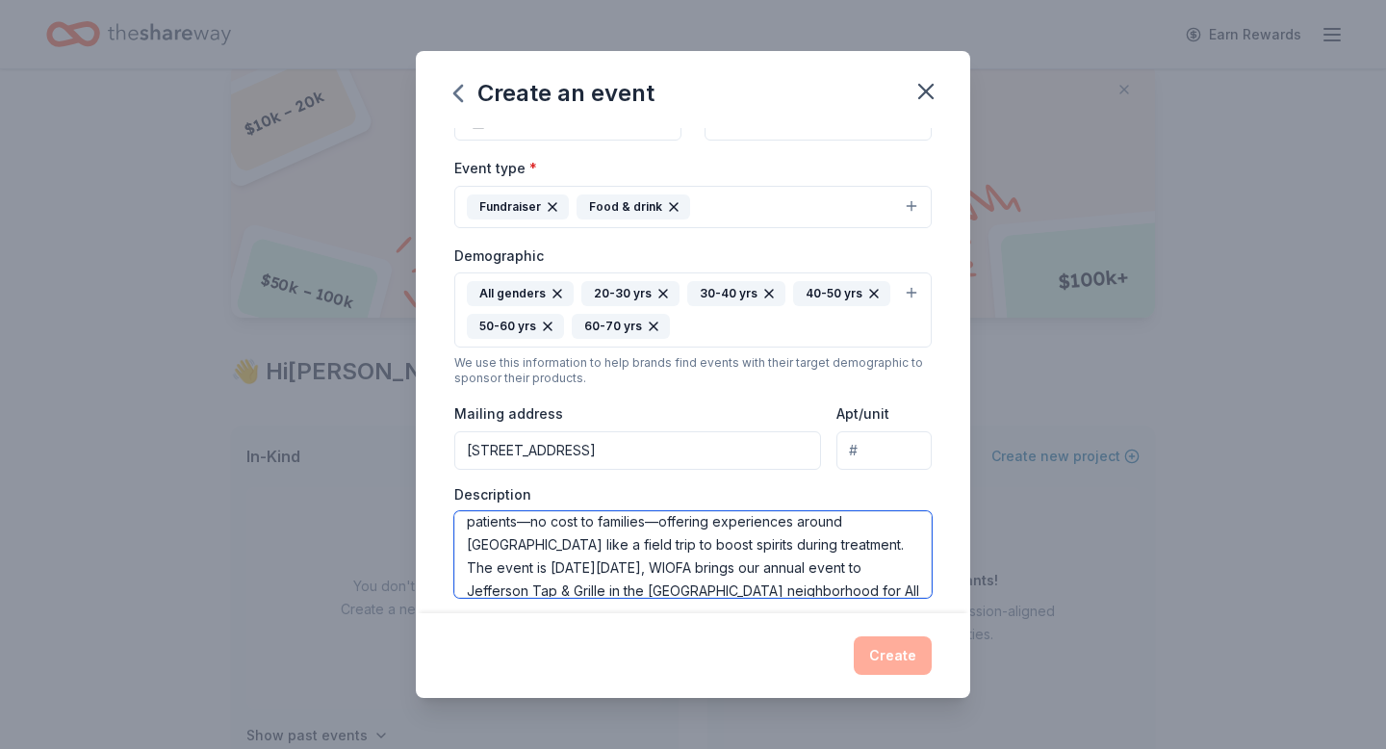
drag, startPoint x: 498, startPoint y: 570, endPoint x: 459, endPoint y: 570, distance: 39.5
click at [459, 570] on textarea "WIOFA is the sole benefactor of the Teen Hematology and Oncology Support Group …" at bounding box center [692, 554] width 477 height 87
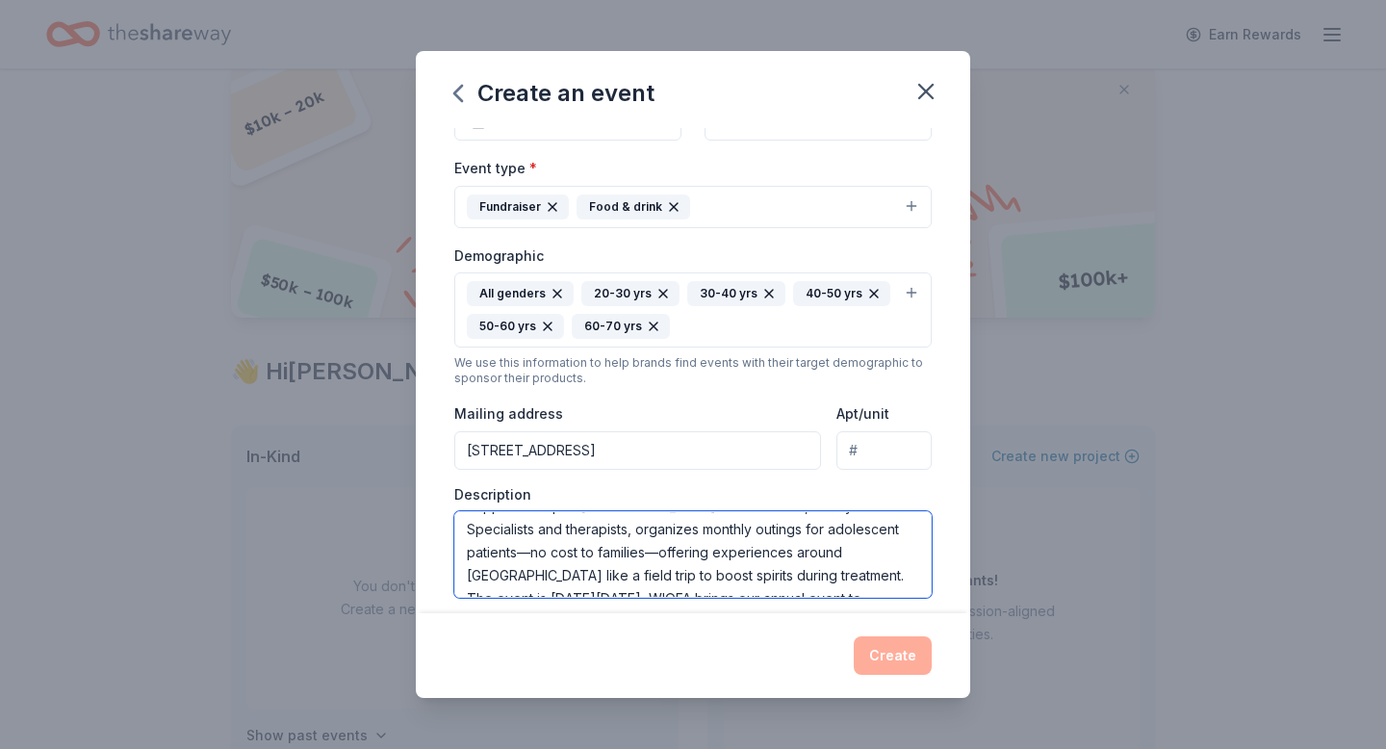
drag, startPoint x: 644, startPoint y: 568, endPoint x: 863, endPoint y: 551, distance: 220.0
click at [857, 574] on textarea "WIOFA is the sole benefactor of the Teen Hematology and Oncology Support Group …" at bounding box center [692, 554] width 477 height 87
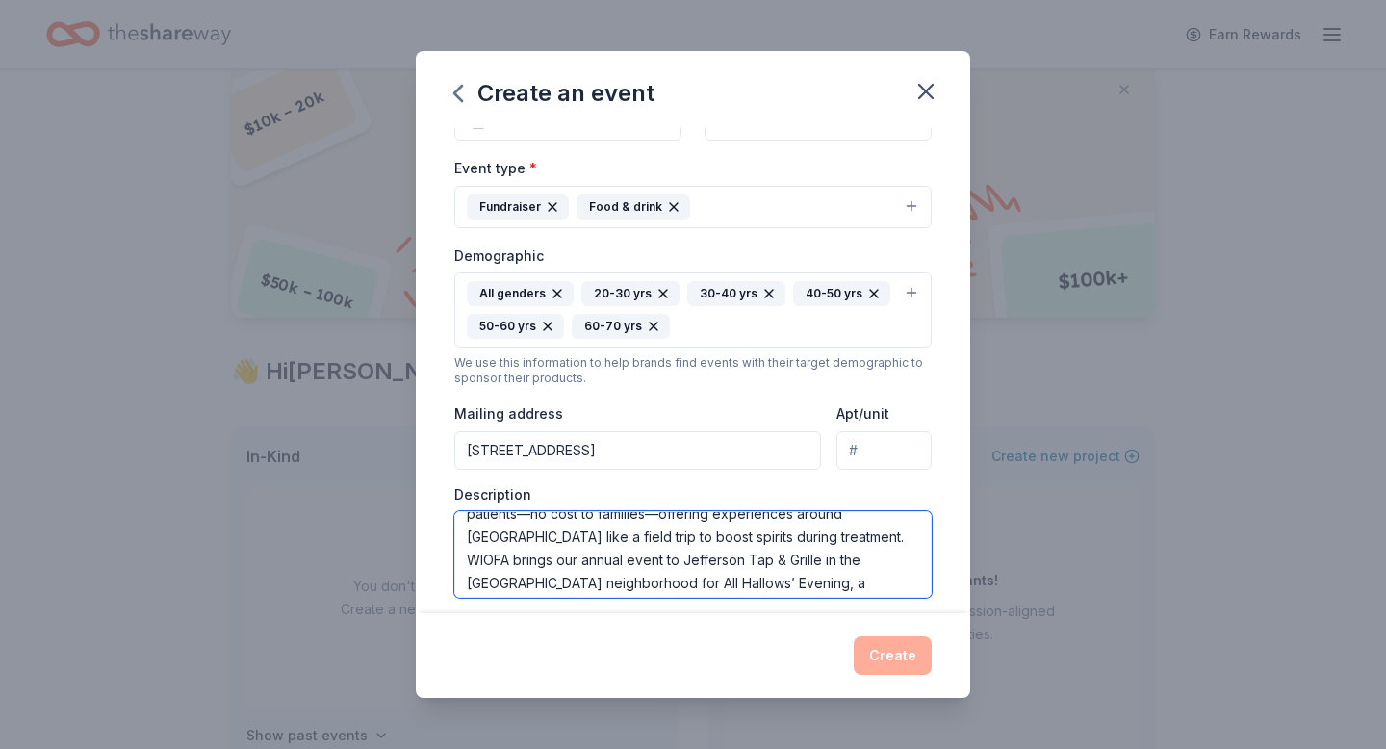
scroll to position [89, 0]
click at [531, 551] on textarea "WIOFA is the sole benefactor of the Teen Hematology and Oncology Support Group …" at bounding box center [692, 554] width 477 height 87
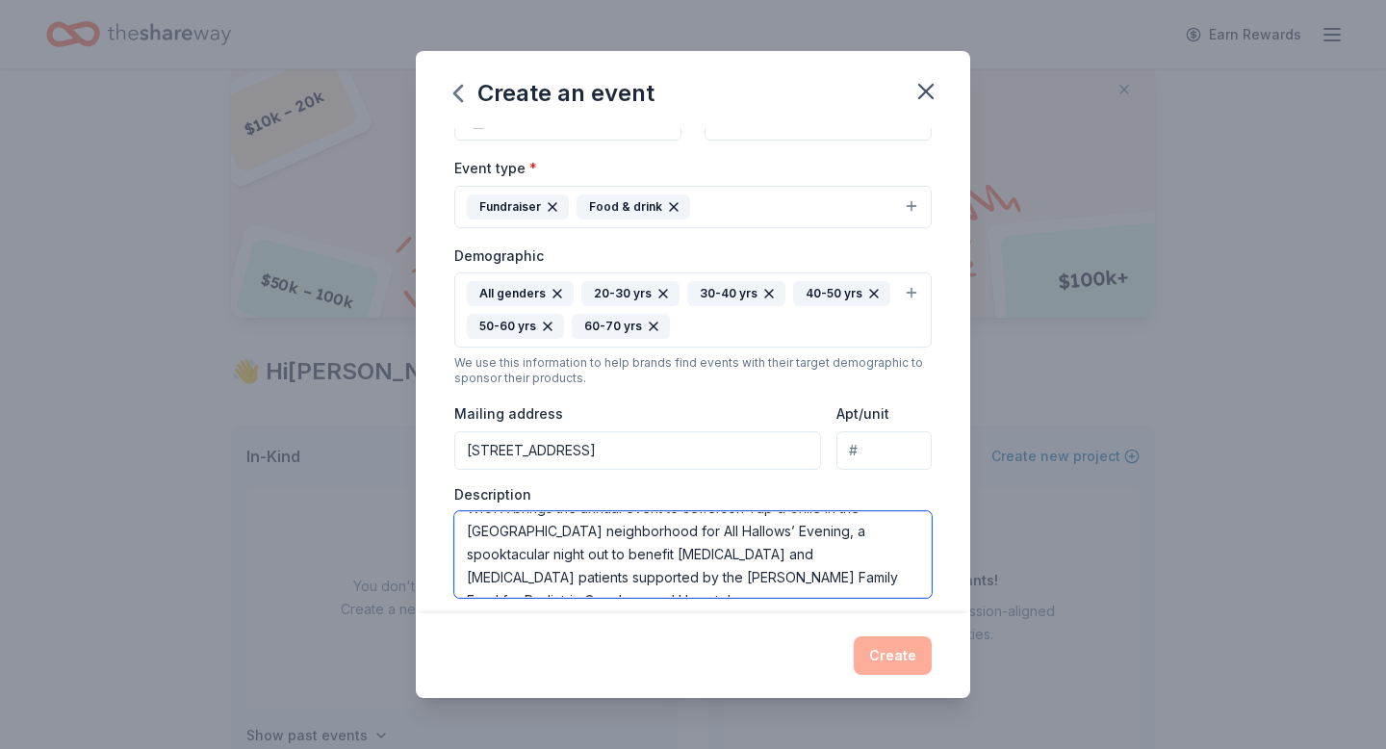
type textarea "WIOFA is the sole benefactor of the Teen Hematology and Oncology Support Group …"
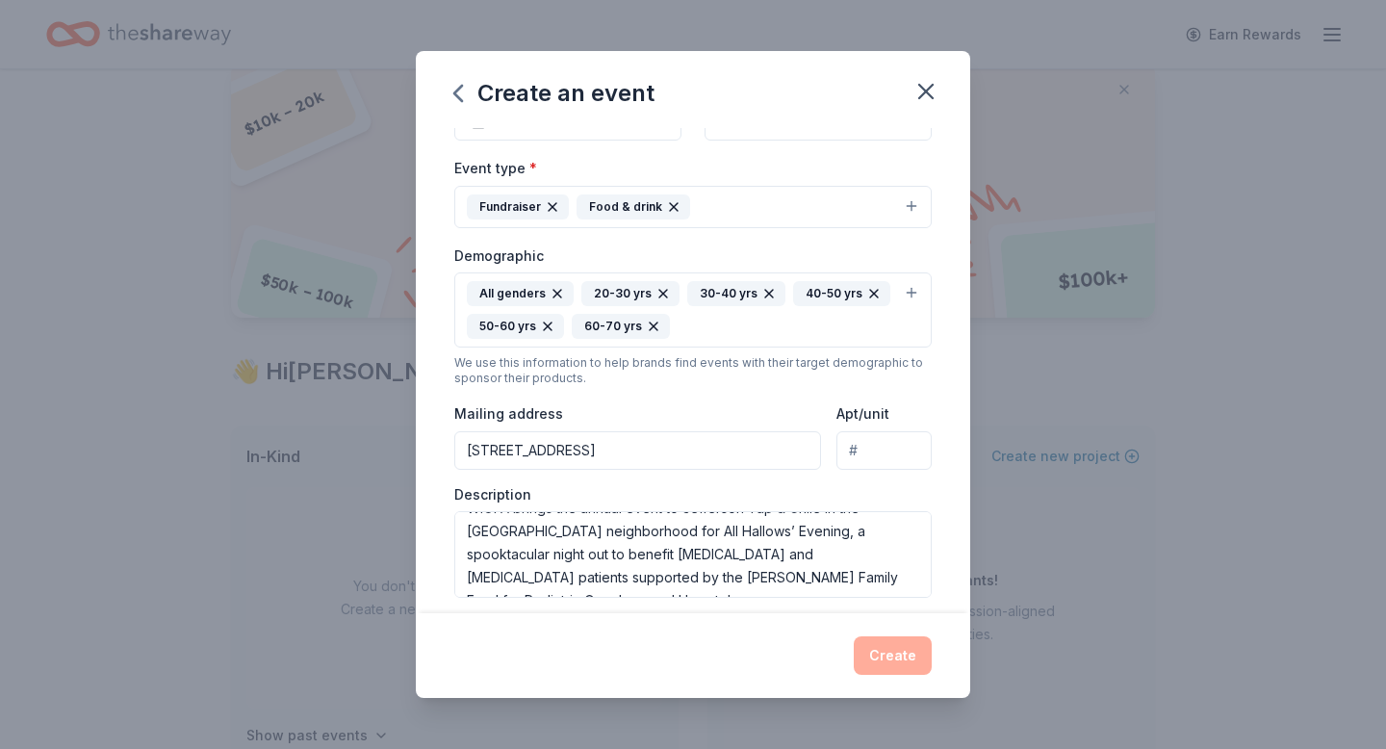
click at [897, 659] on div "Create" at bounding box center [692, 655] width 477 height 38
click at [881, 648] on div "Create" at bounding box center [692, 655] width 477 height 38
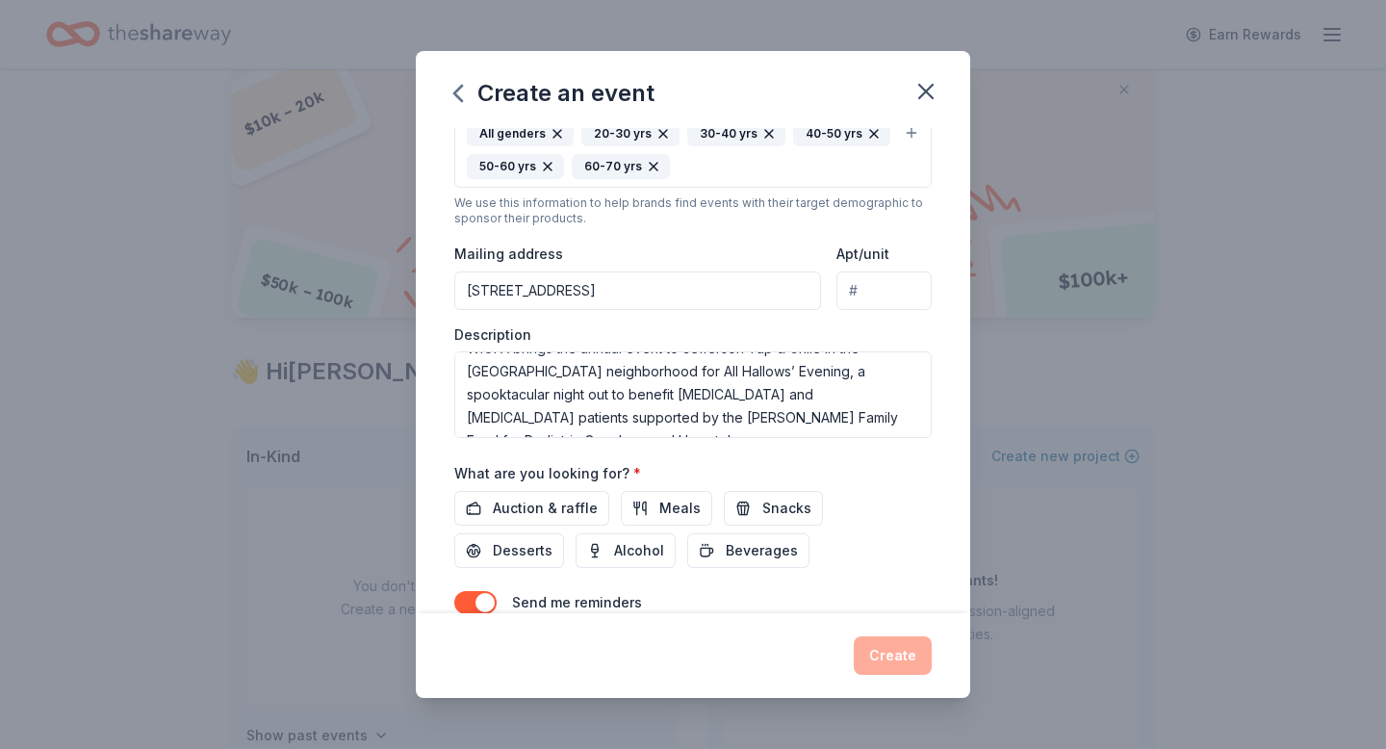
scroll to position [472, 0]
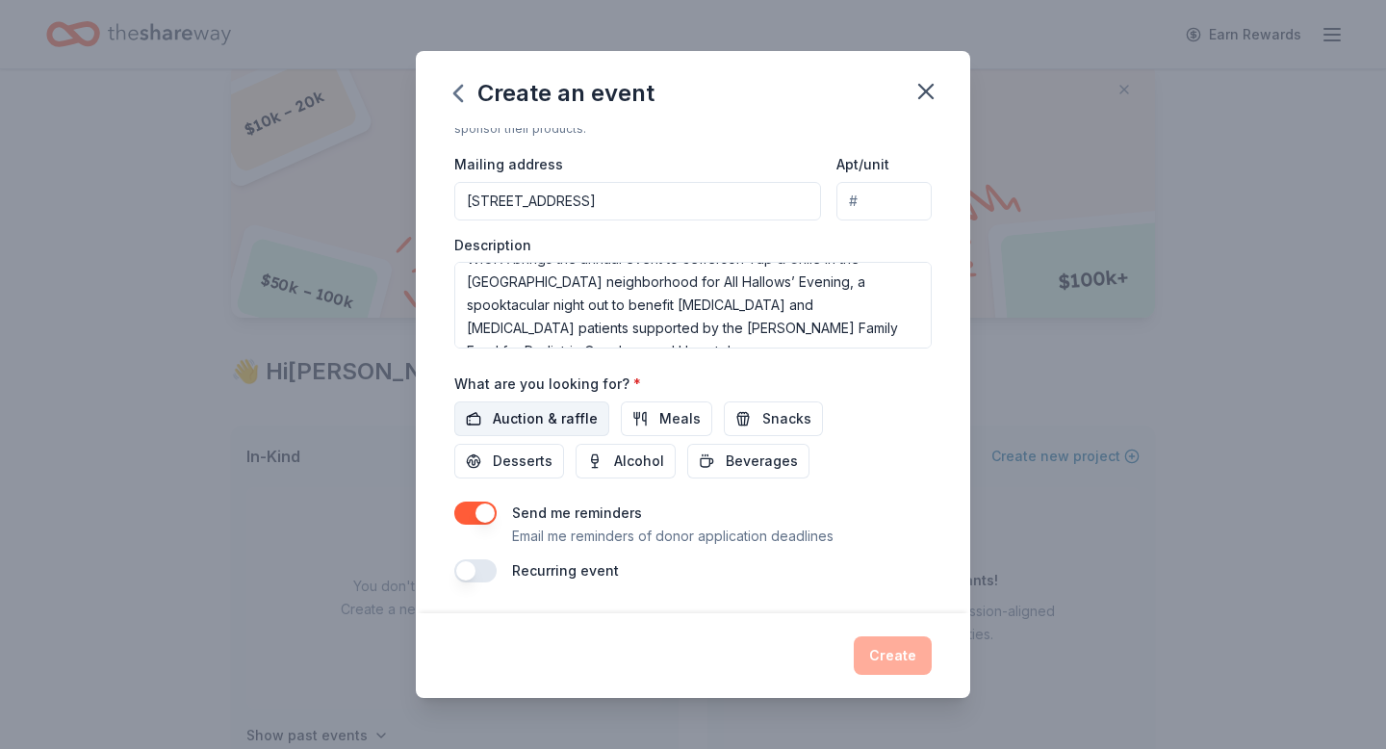
click at [511, 418] on span "Auction & raffle" at bounding box center [545, 418] width 105 height 23
click at [878, 670] on button "Create" at bounding box center [893, 655] width 78 height 38
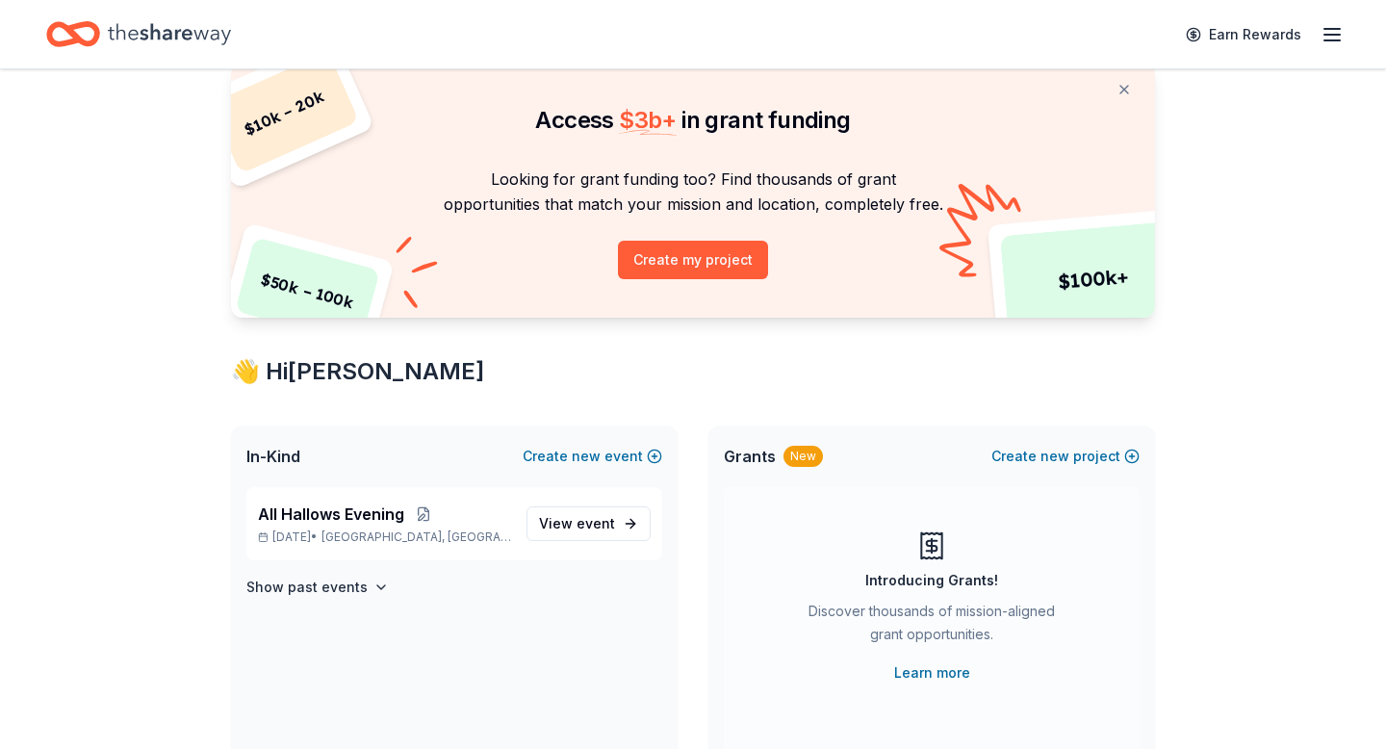
scroll to position [79, 0]
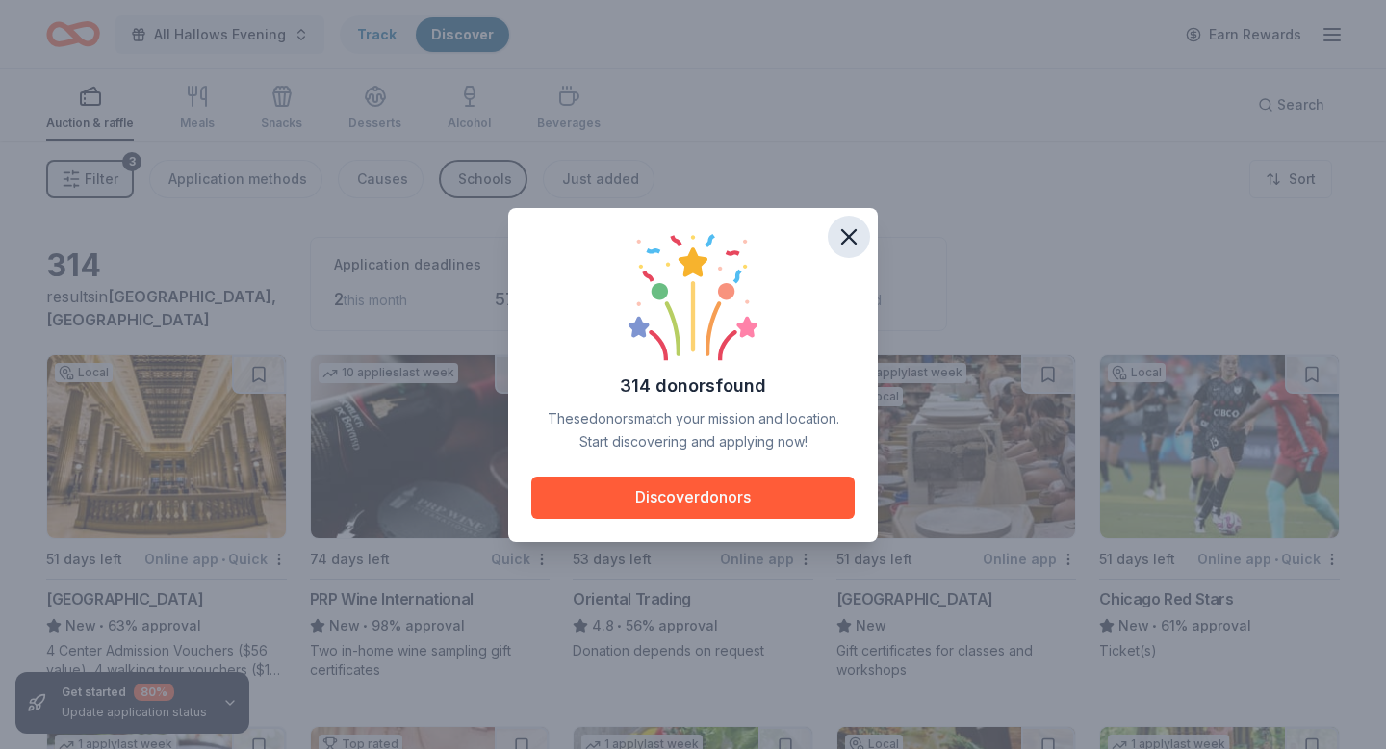
click at [856, 230] on icon "button" at bounding box center [848, 236] width 27 height 27
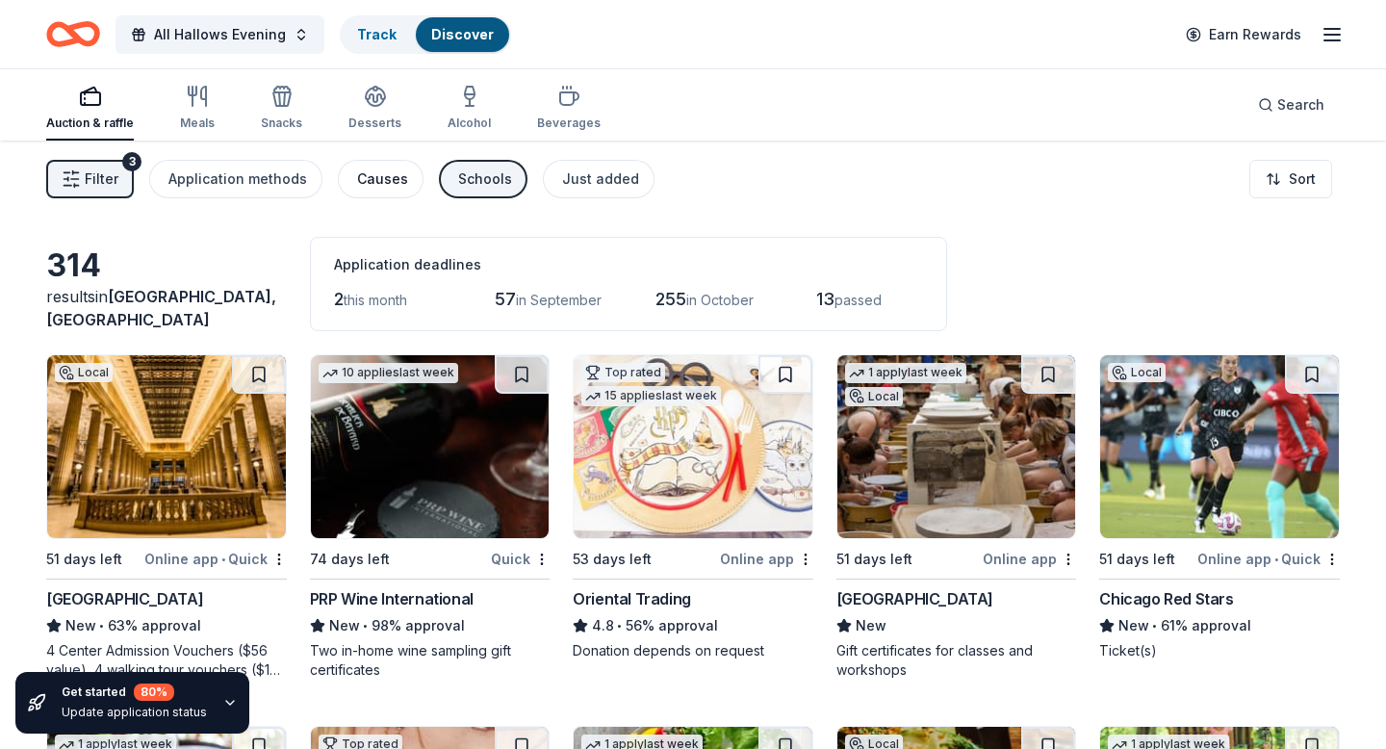
click at [366, 179] on div "Causes" at bounding box center [382, 178] width 51 height 23
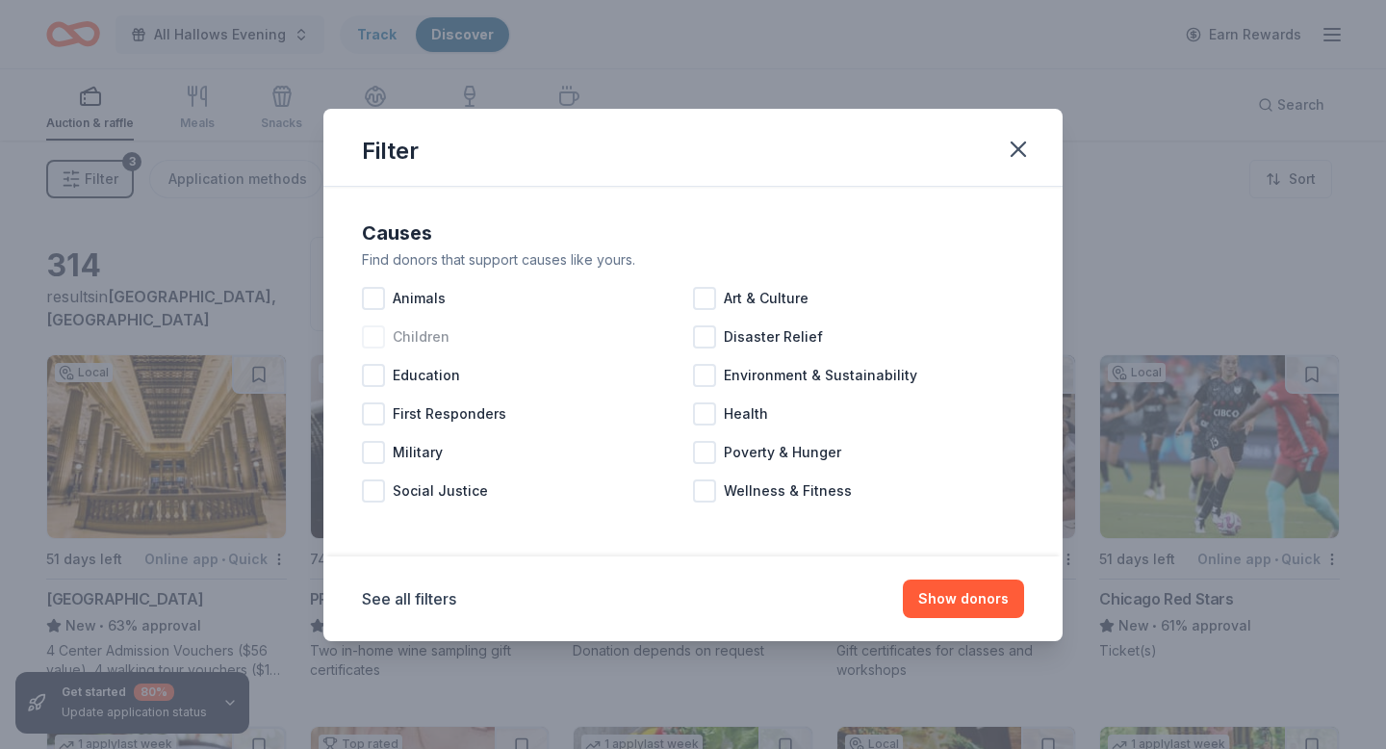
click at [420, 337] on span "Children" at bounding box center [421, 336] width 57 height 23
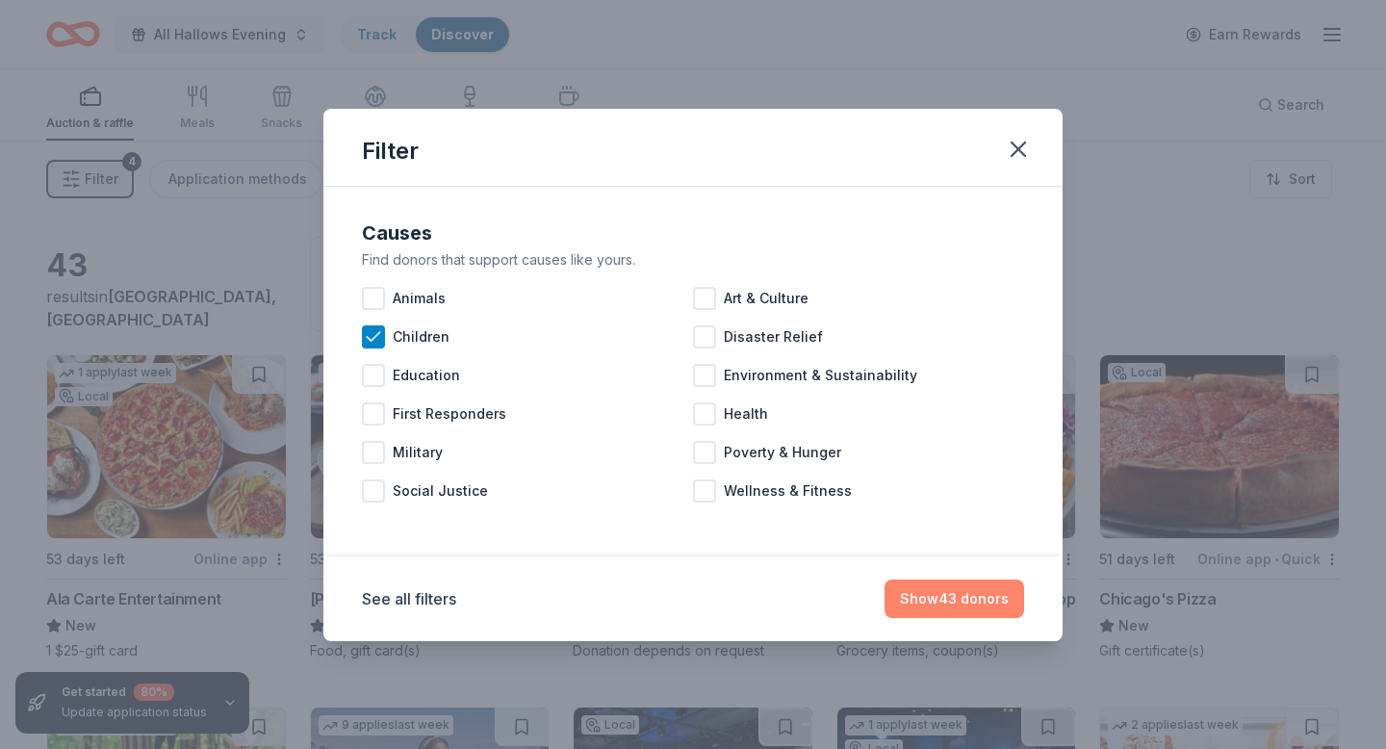
click at [955, 600] on button "Show 43 donors" at bounding box center [954, 598] width 140 height 38
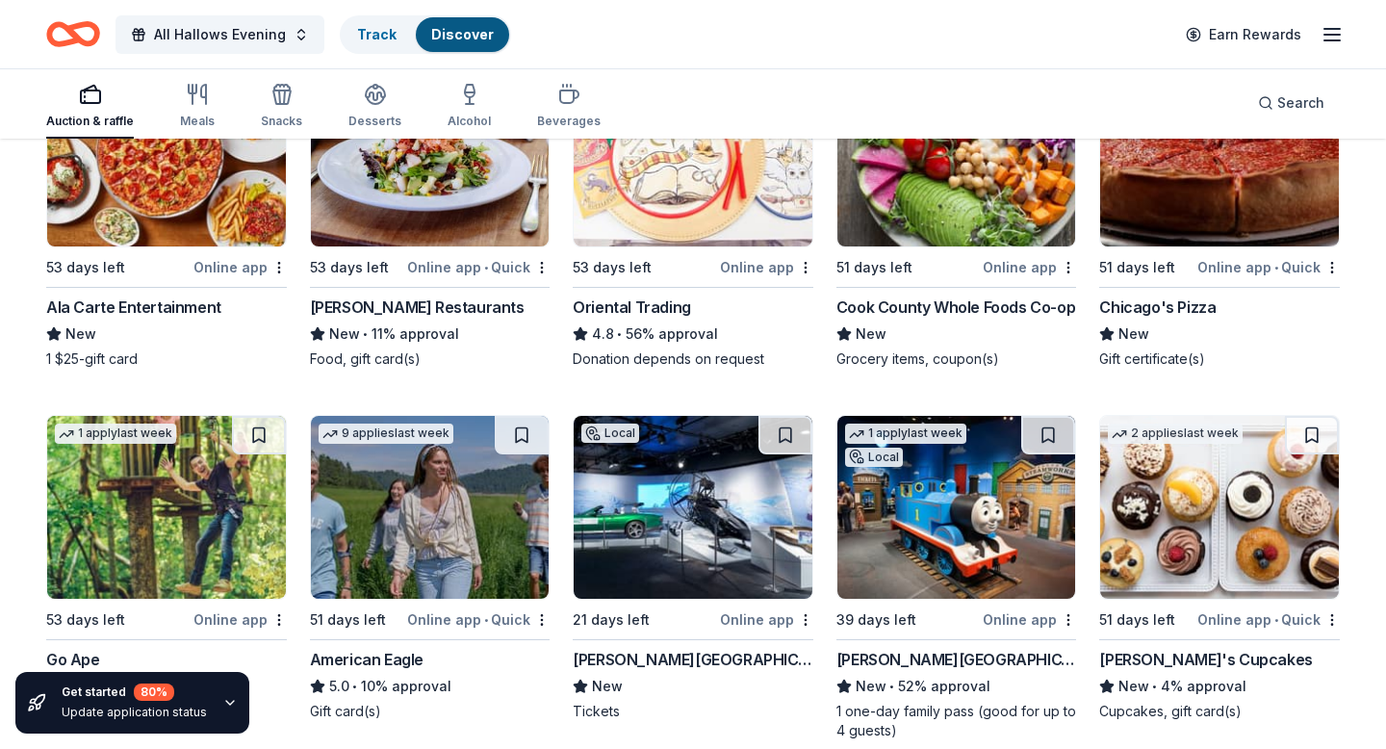
scroll to position [367, 0]
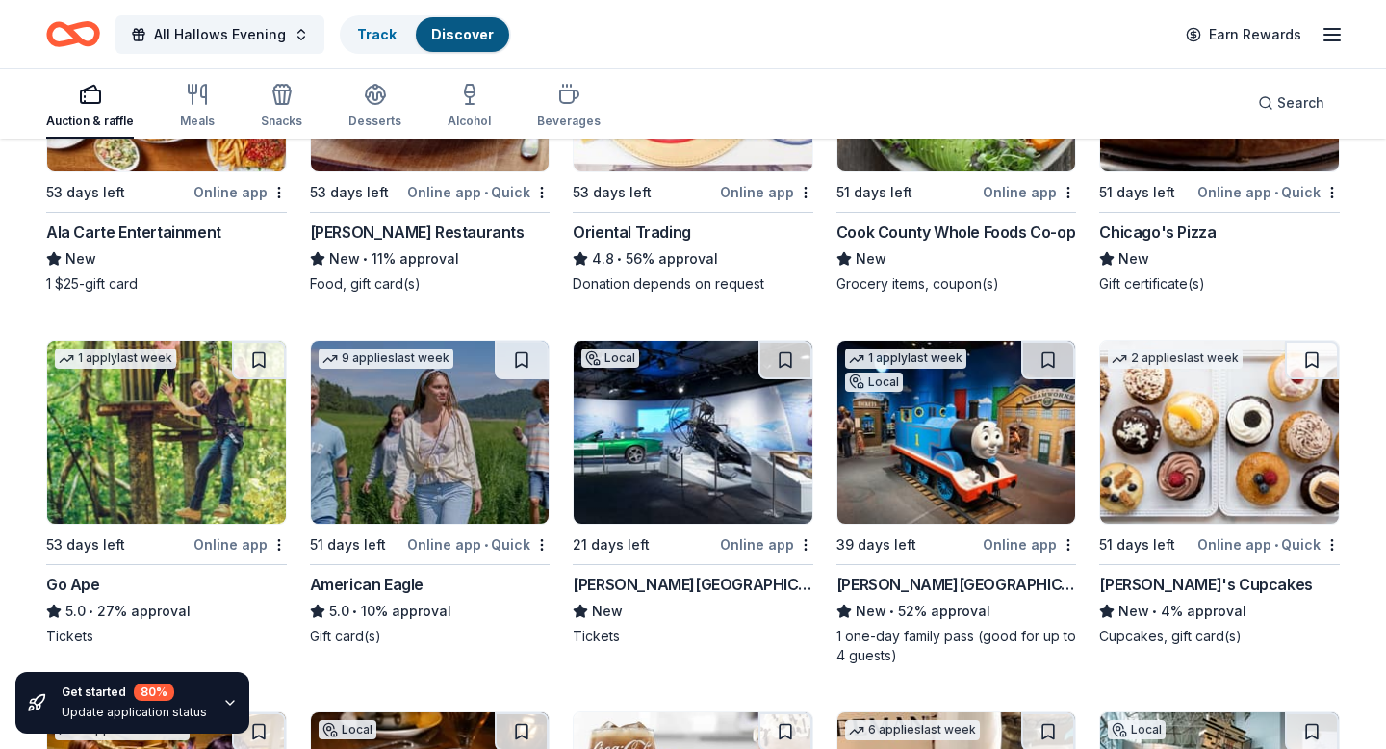
click at [708, 506] on img at bounding box center [693, 432] width 239 height 183
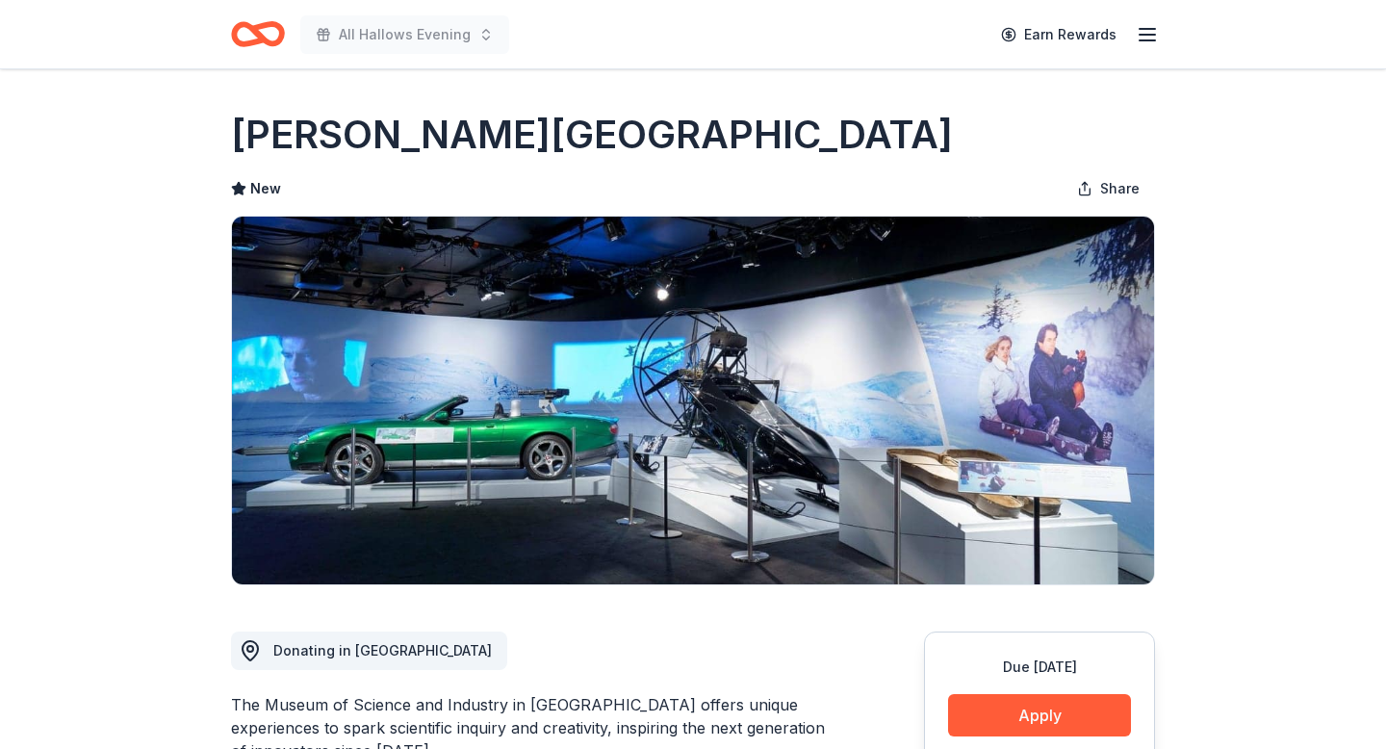
scroll to position [155, 0]
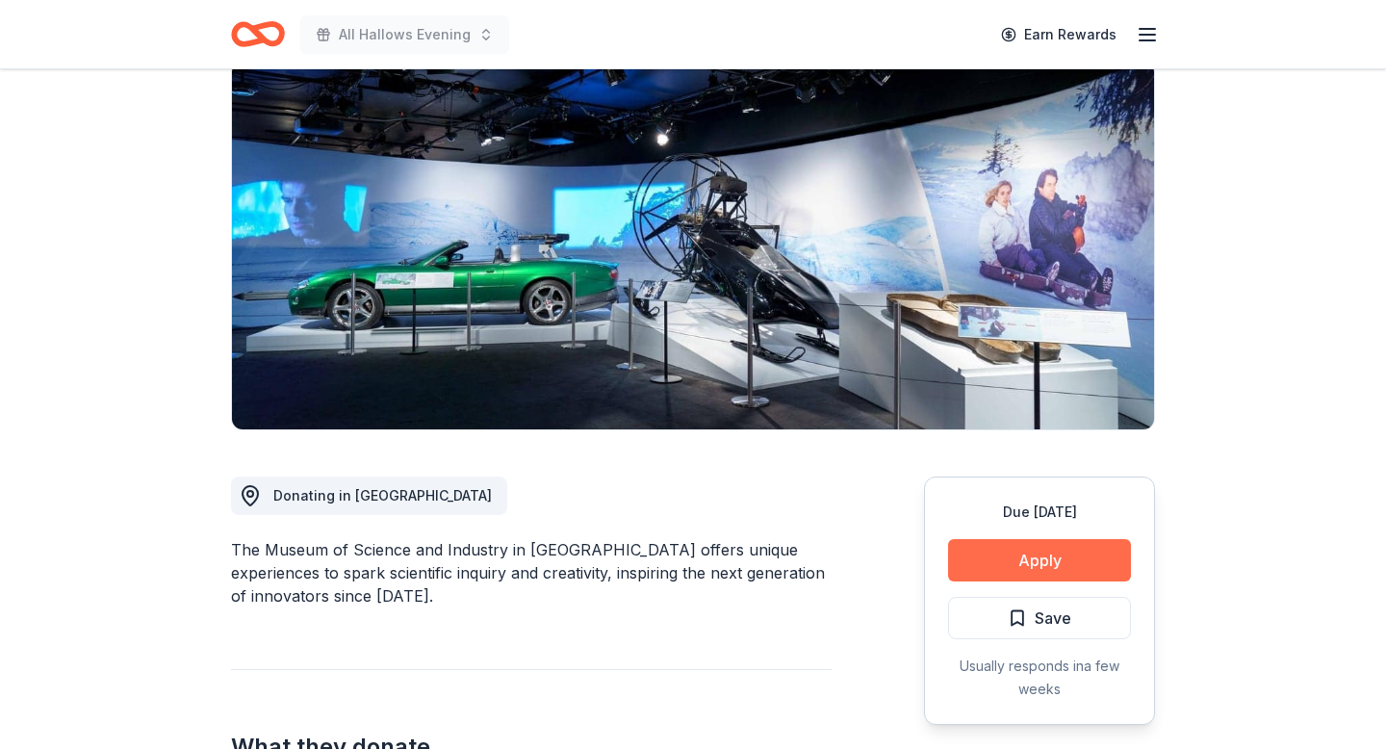
click at [1012, 571] on button "Apply" at bounding box center [1039, 560] width 183 height 42
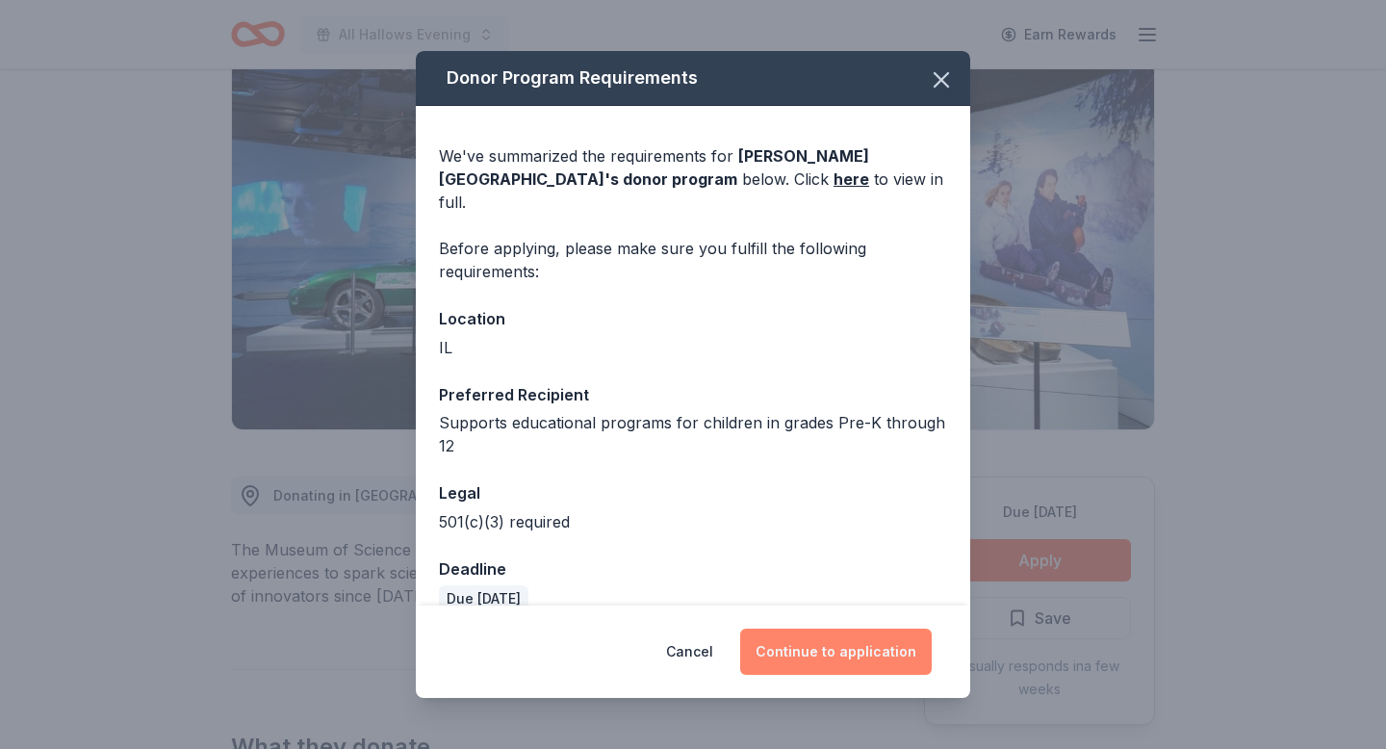
click at [841, 654] on button "Continue to application" at bounding box center [836, 651] width 192 height 46
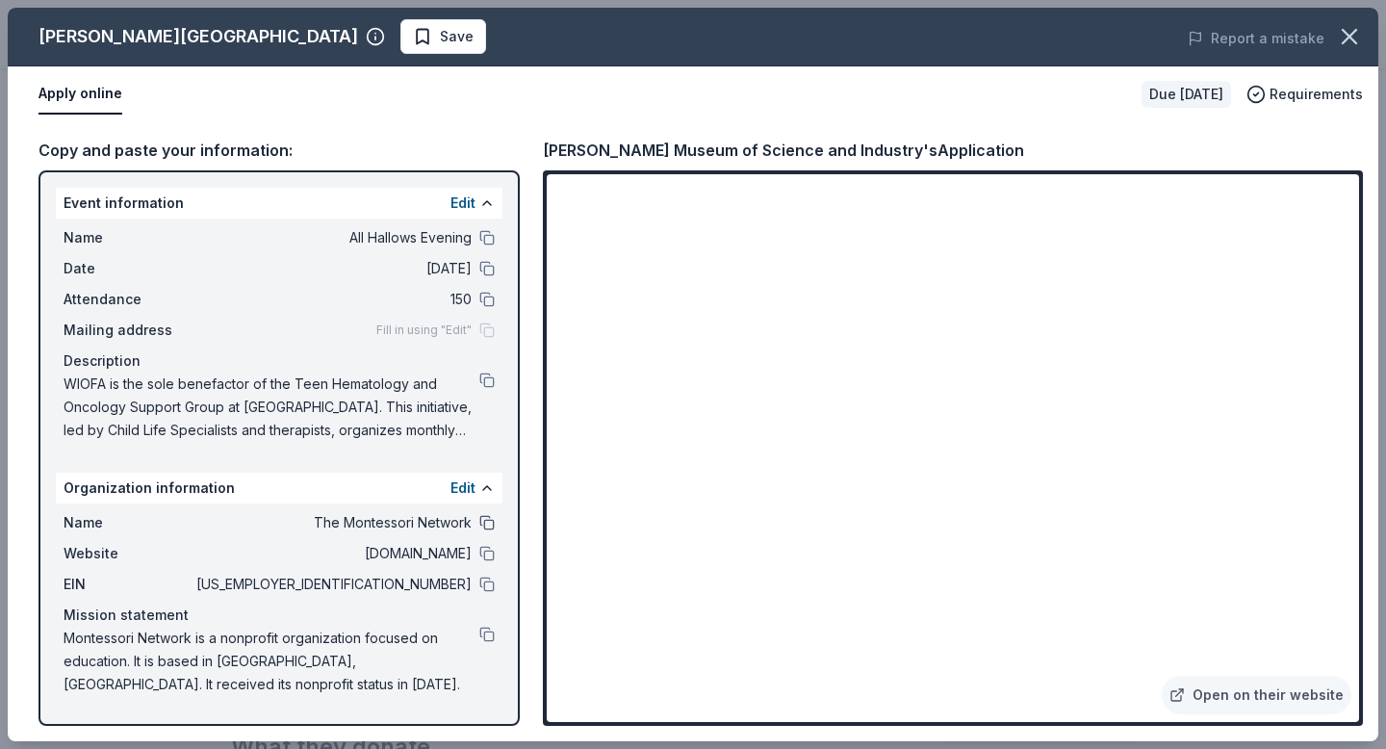
click at [486, 521] on button at bounding box center [486, 522] width 15 height 15
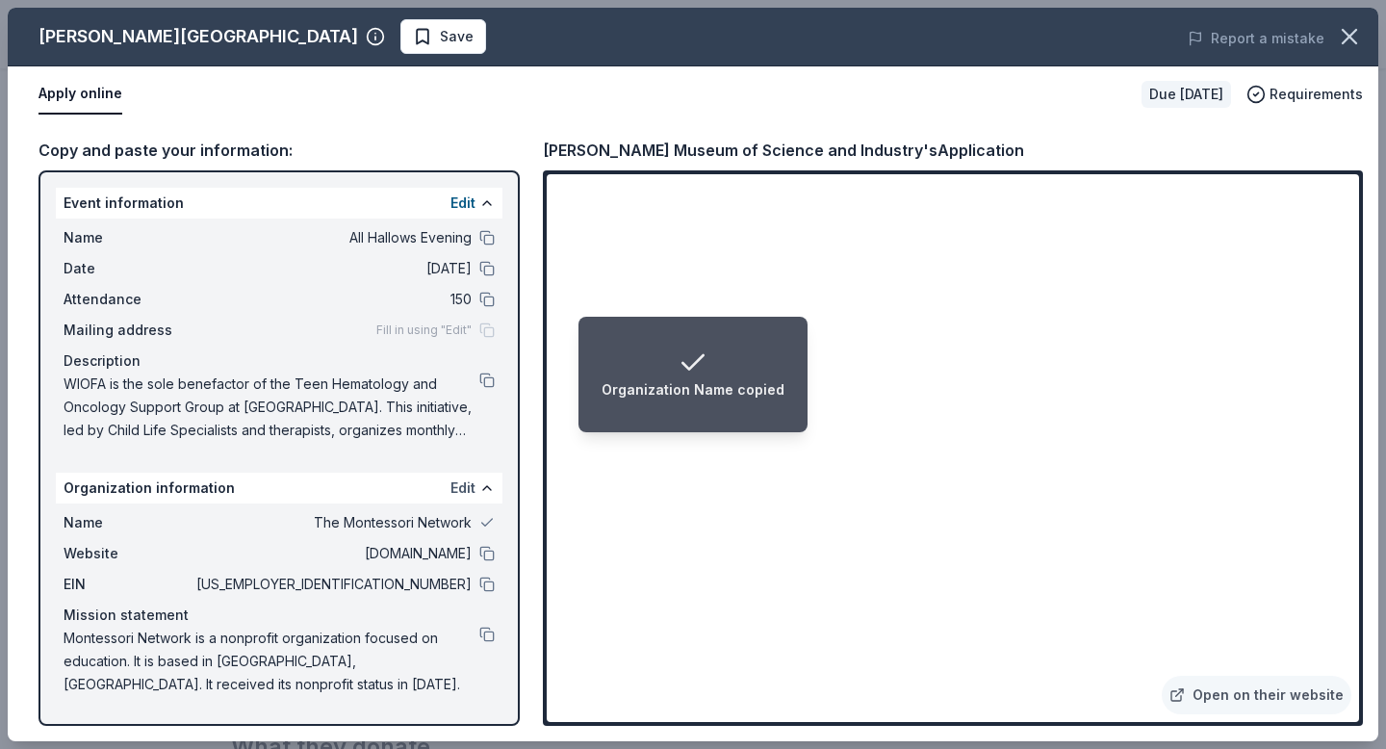
click at [464, 485] on button "Edit" at bounding box center [462, 487] width 25 height 23
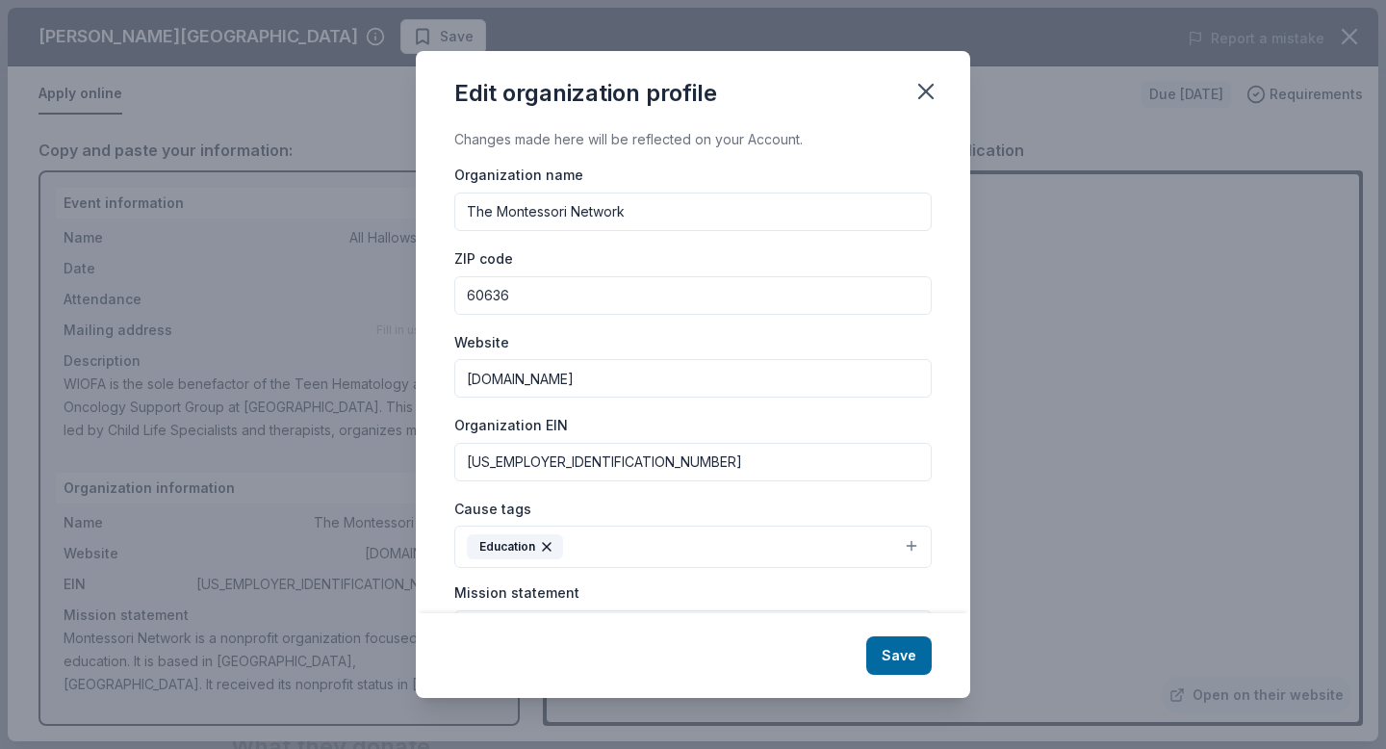
drag, startPoint x: 639, startPoint y: 218, endPoint x: 454, endPoint y: 200, distance: 185.7
click at [454, 202] on input "The Montessori Network" at bounding box center [692, 211] width 477 height 38
type input "Walkin It Out For [PERSON_NAME]"
drag, startPoint x: 559, startPoint y: 304, endPoint x: 459, endPoint y: 281, distance: 102.7
click at [459, 283] on input "60636" at bounding box center [692, 295] width 477 height 38
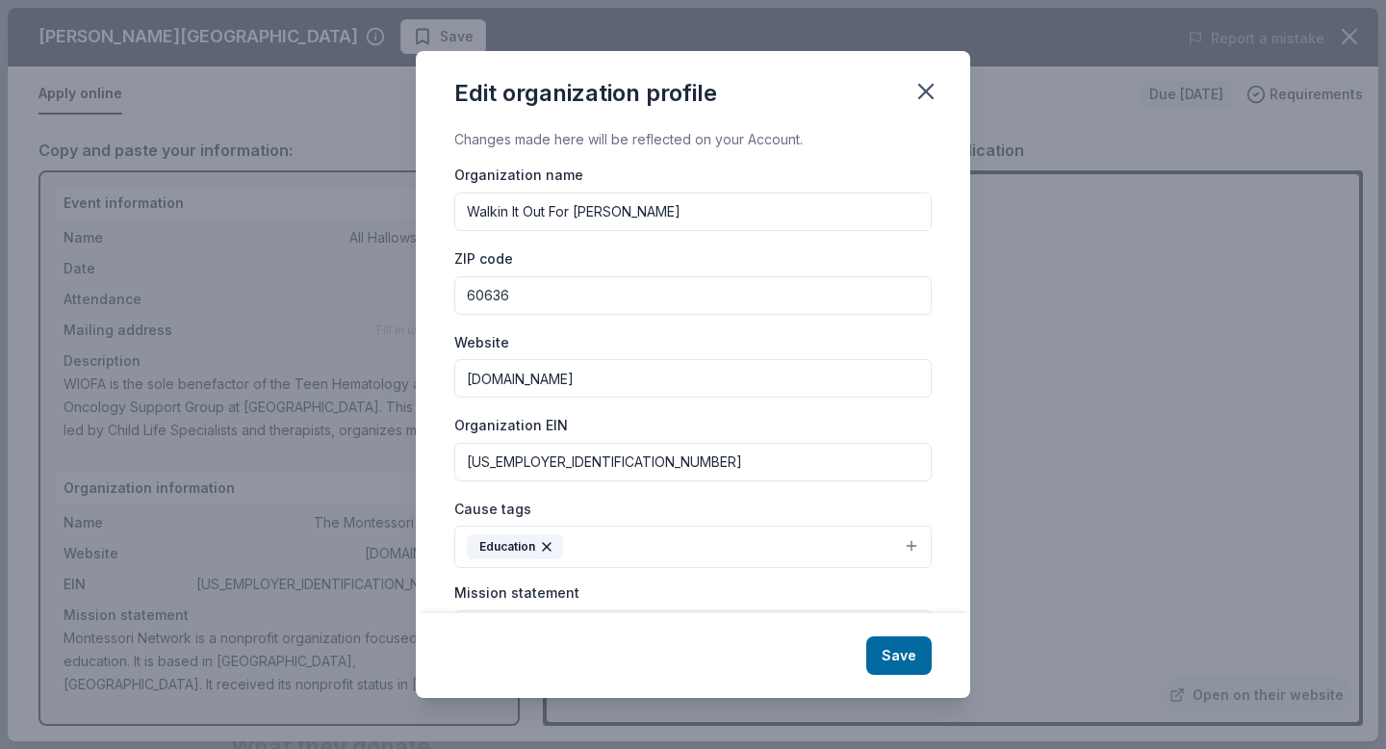
click at [533, 382] on input "[DOMAIN_NAME]" at bounding box center [692, 378] width 477 height 38
drag, startPoint x: 508, startPoint y: 371, endPoint x: 357, endPoint y: 291, distance: 171.4
click at [383, 311] on div "Edit organization profile Changes made here will be reflected on your Account. …" at bounding box center [693, 374] width 1386 height 749
type input "[DOMAIN_NAME]"
click at [501, 323] on div "Organization name Walkin It Out For [PERSON_NAME] ZIP code 60636 Website [DOMAI…" at bounding box center [692, 453] width 477 height 580
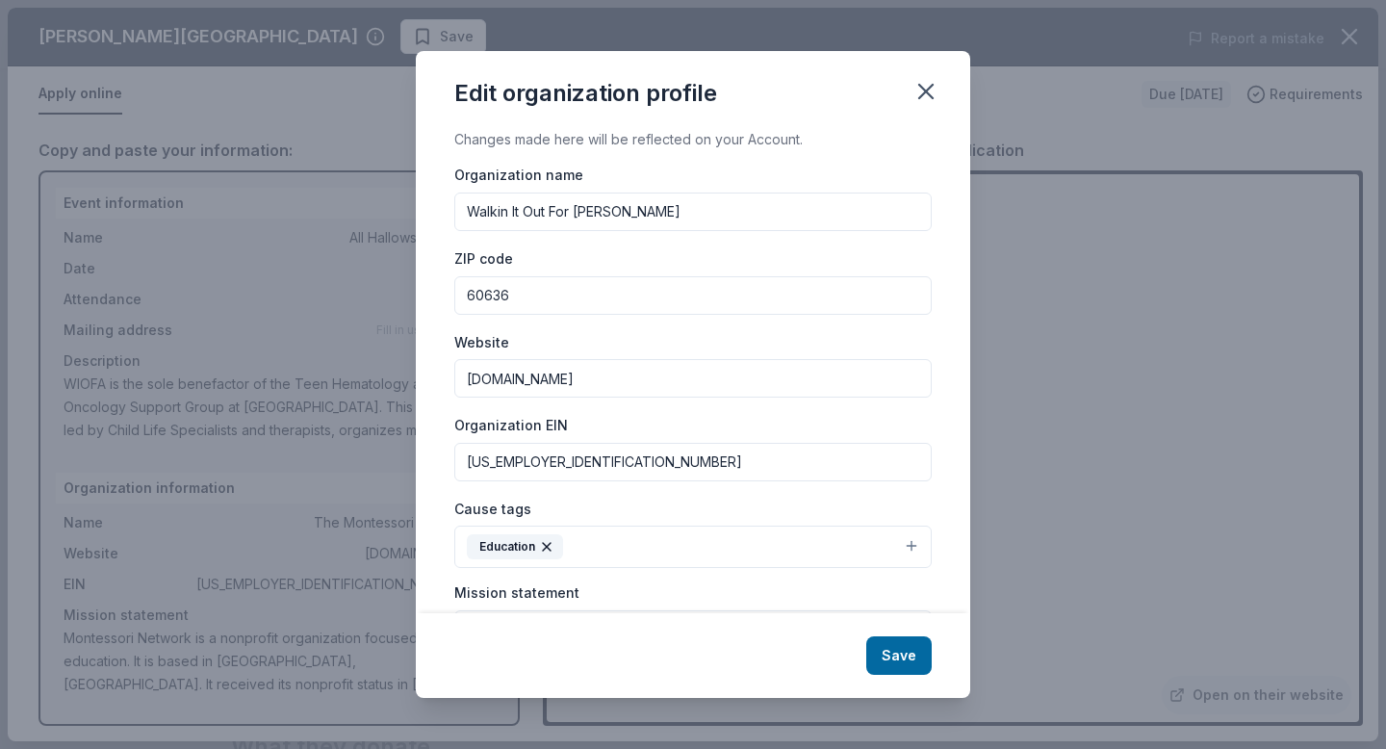
drag, startPoint x: 582, startPoint y: 470, endPoint x: 473, endPoint y: 454, distance: 110.8
click at [472, 457] on input "[US_EMPLOYER_IDENTIFICATION_NUMBER]" at bounding box center [692, 462] width 477 height 38
